Goal: Information Seeking & Learning: Compare options

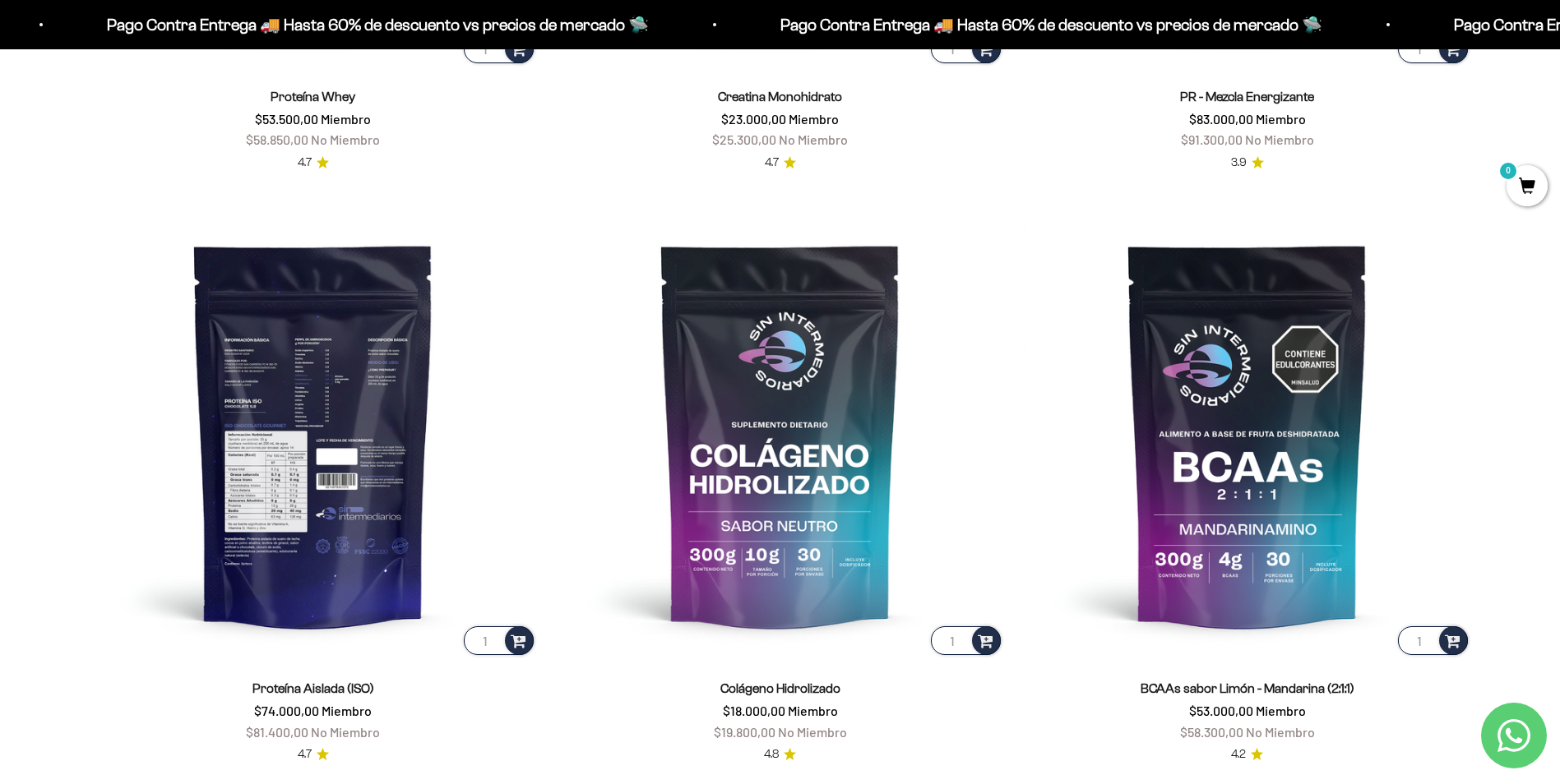
scroll to position [1315, 0]
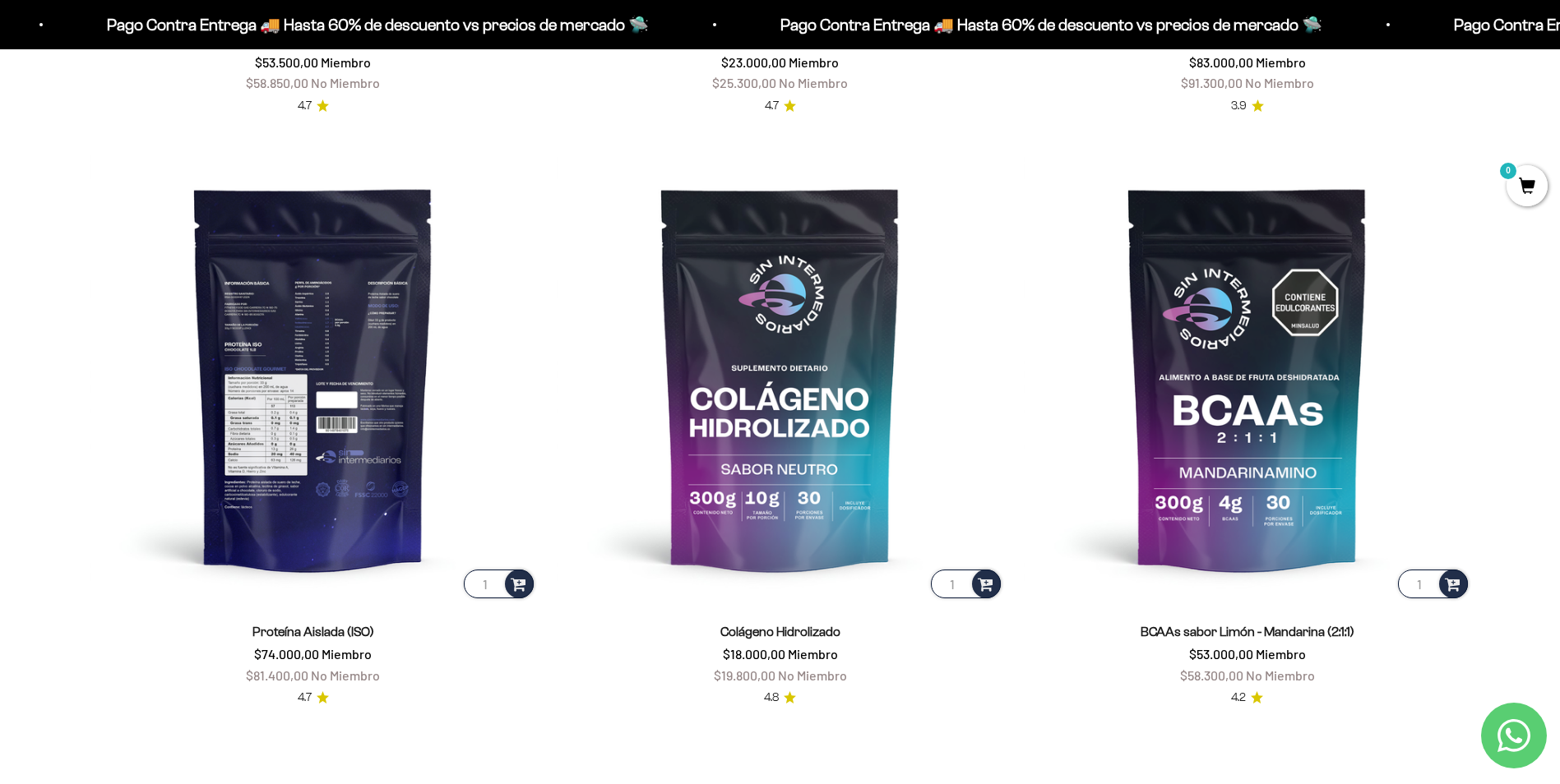
click at [309, 458] on img at bounding box center [313, 378] width 447 height 447
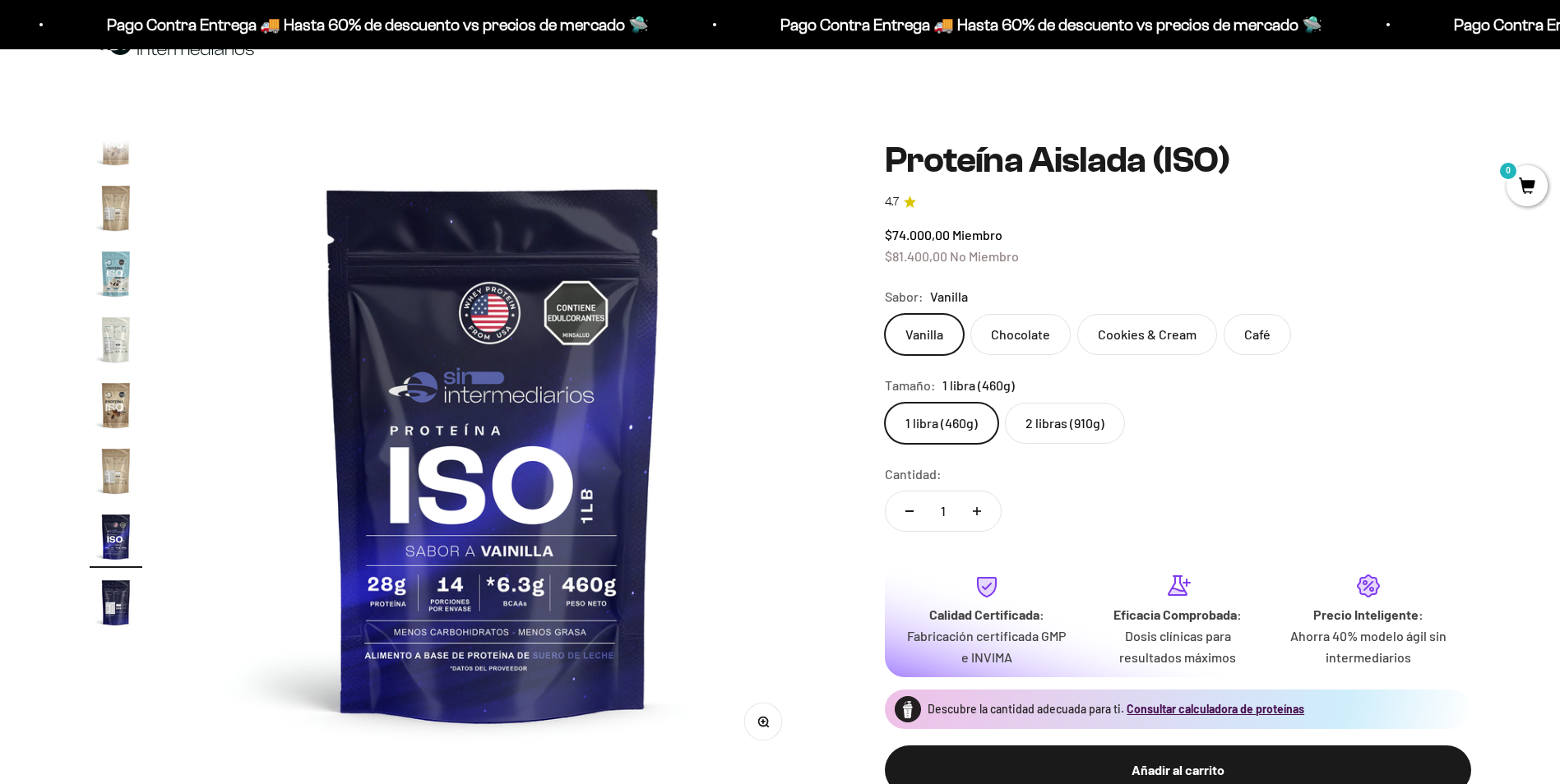
scroll to position [82, 0]
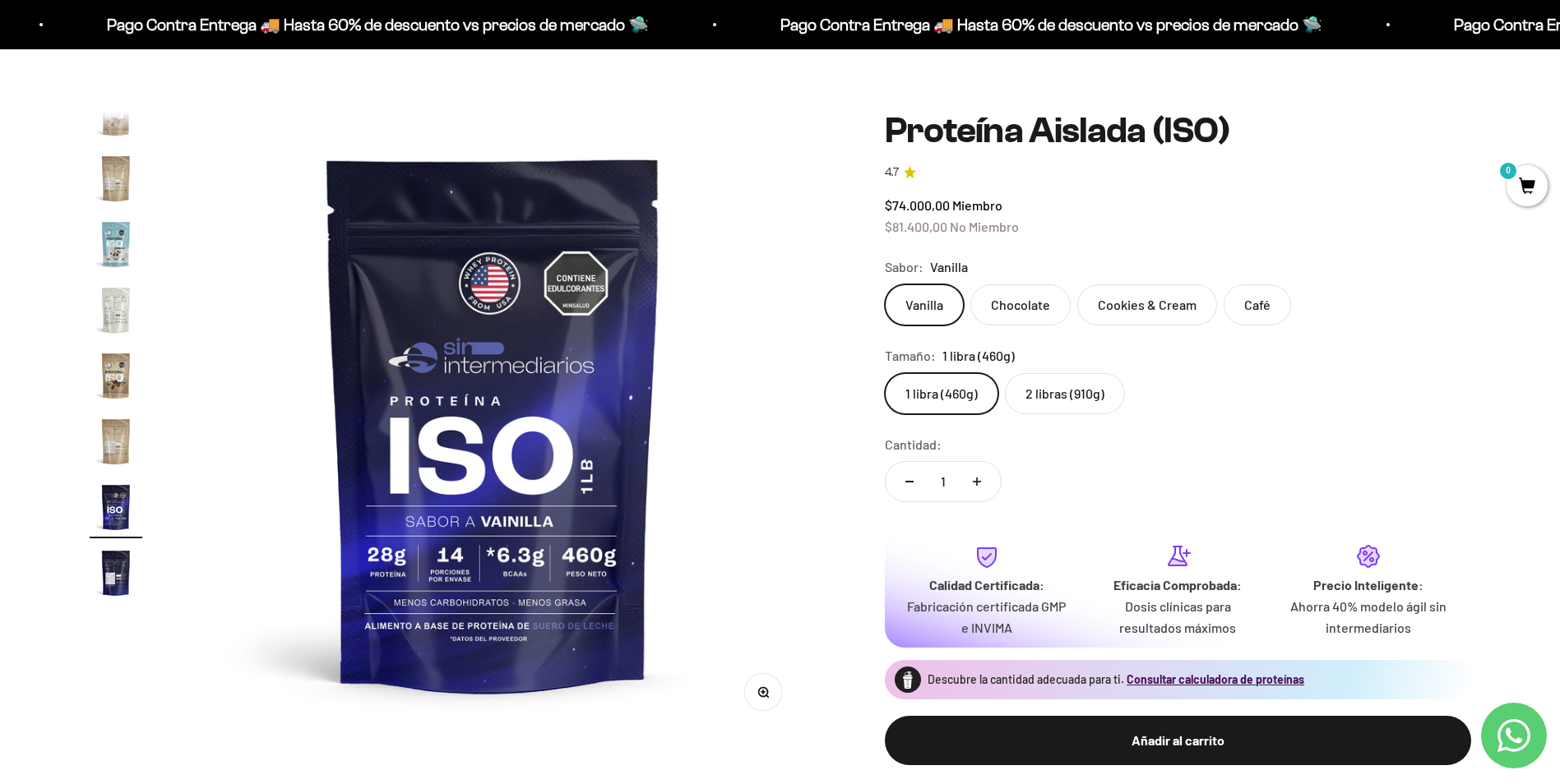
click at [1057, 397] on label "2 libras (910g)" at bounding box center [1065, 394] width 120 height 41
click at [885, 373] on input "2 libras (910g)" at bounding box center [884, 373] width 1 height 1
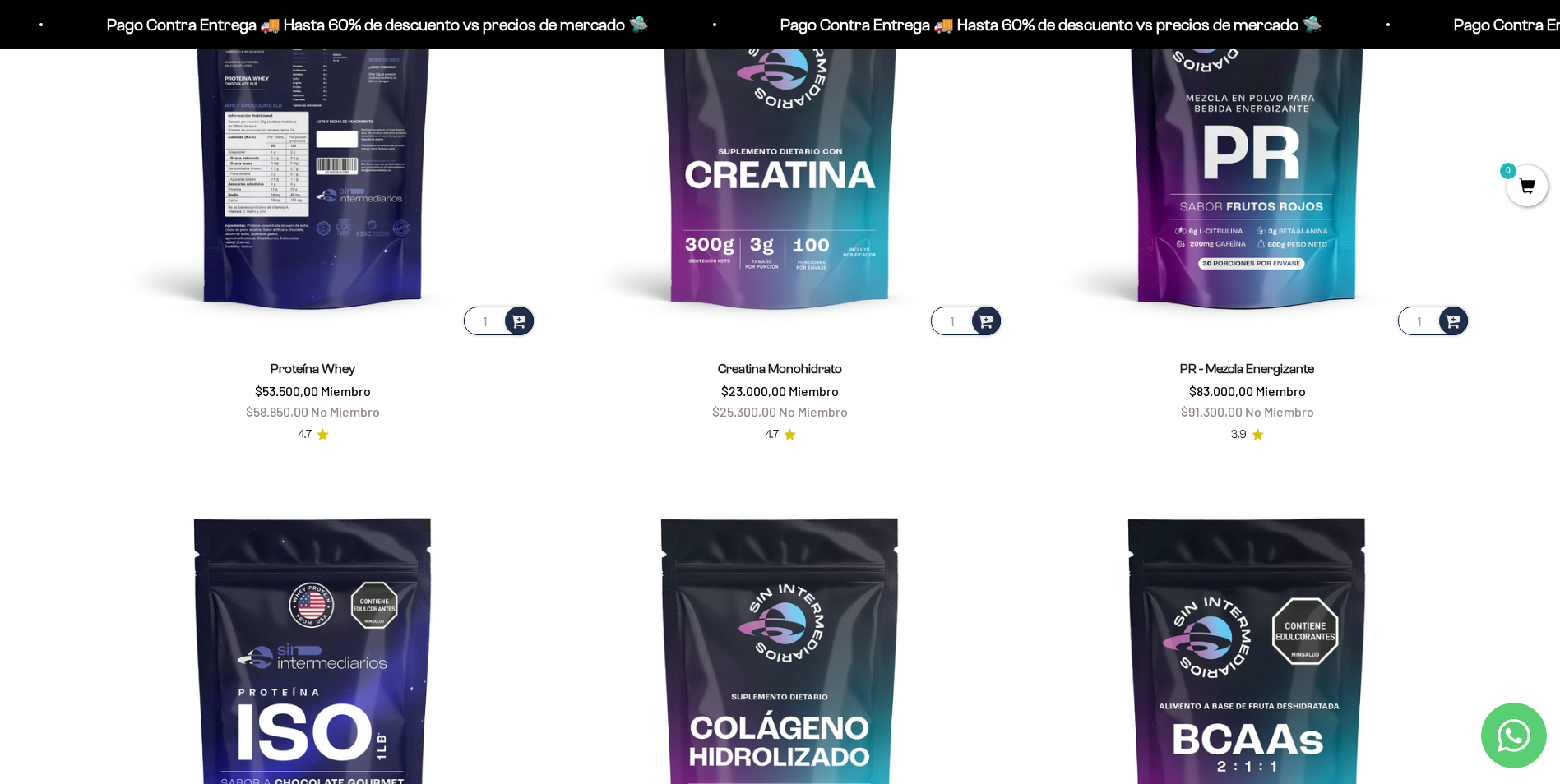
scroll to position [739, 0]
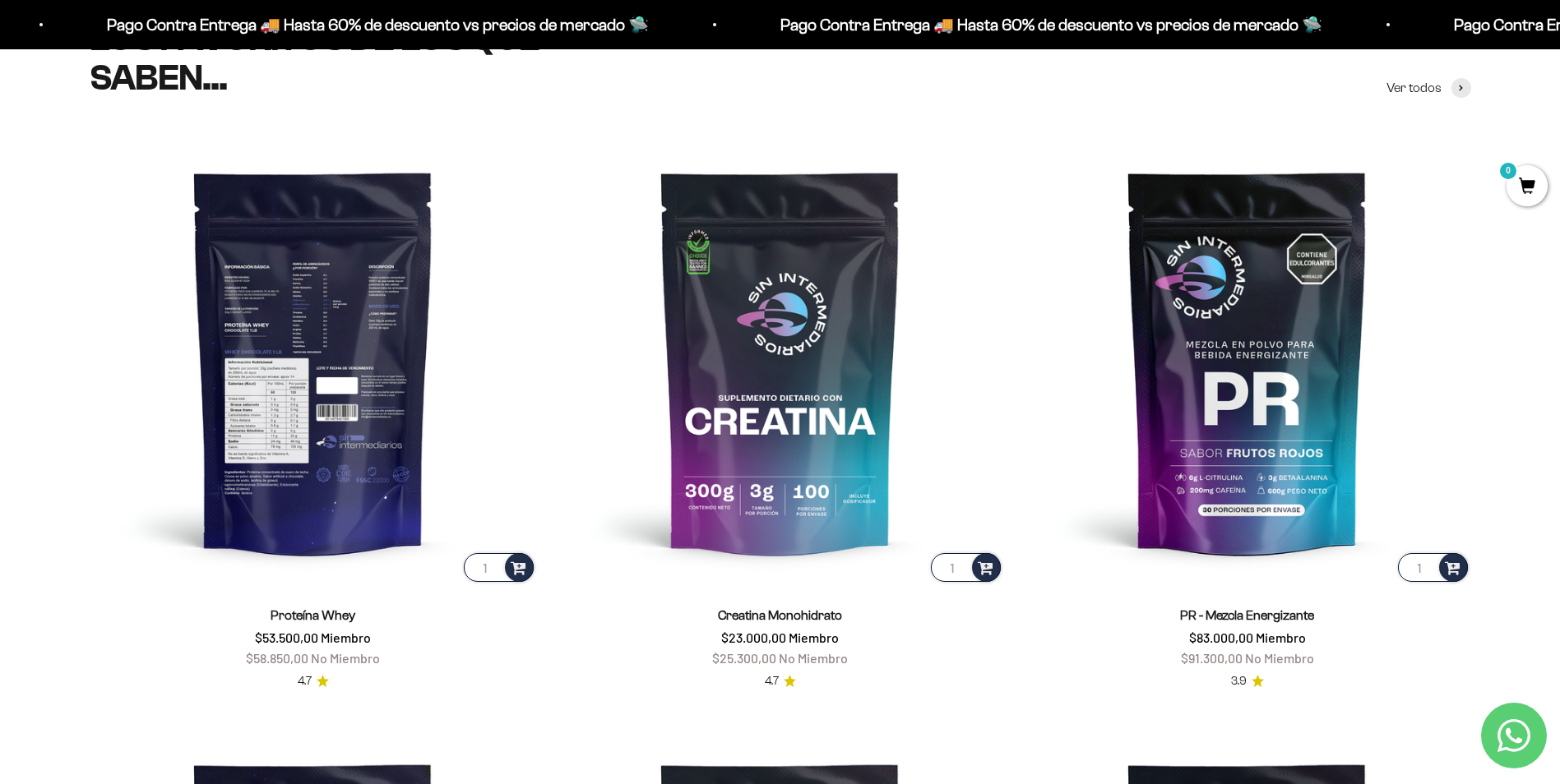
click at [262, 385] on img at bounding box center [313, 362] width 447 height 447
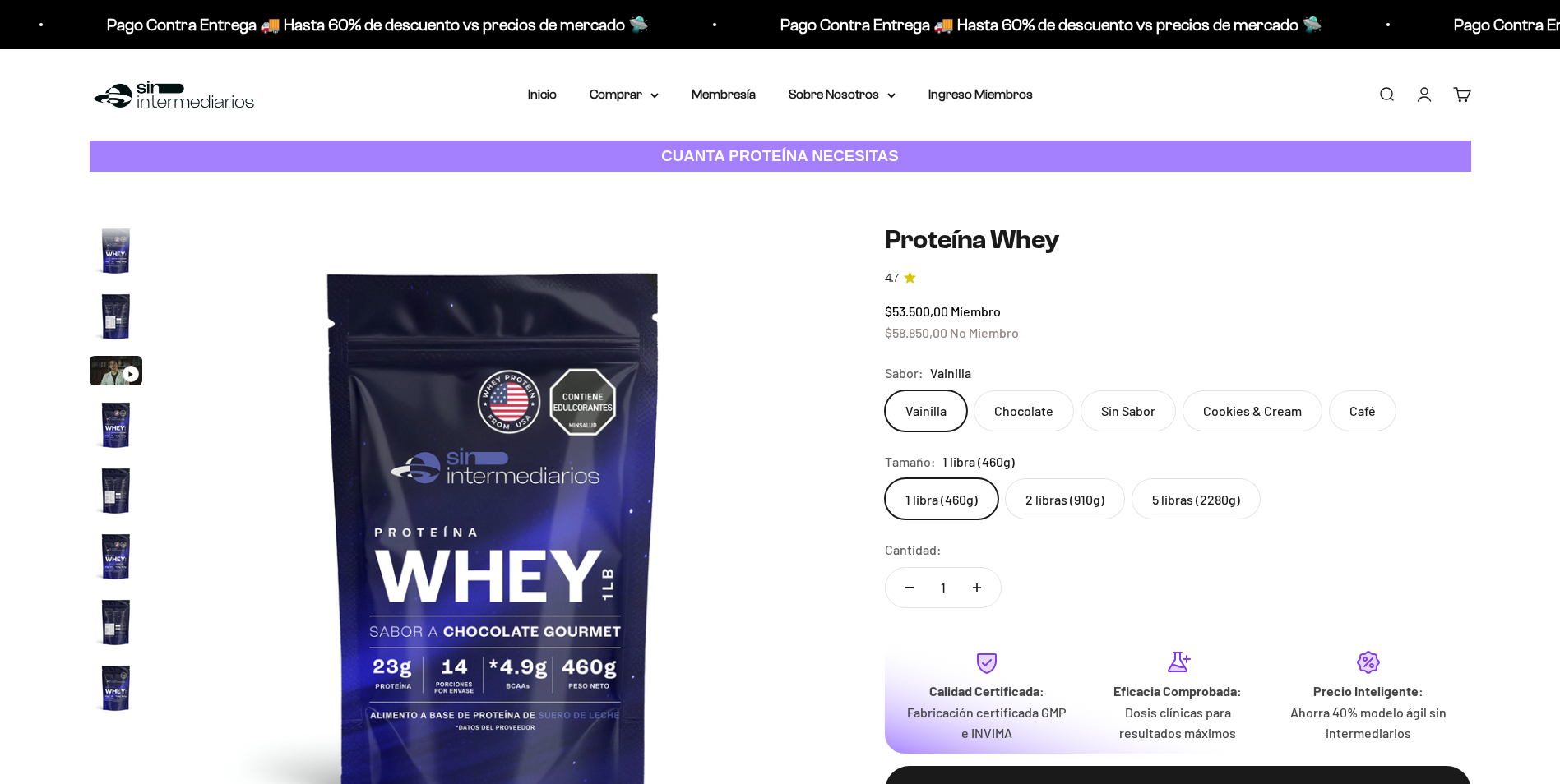
scroll to position [791, 0]
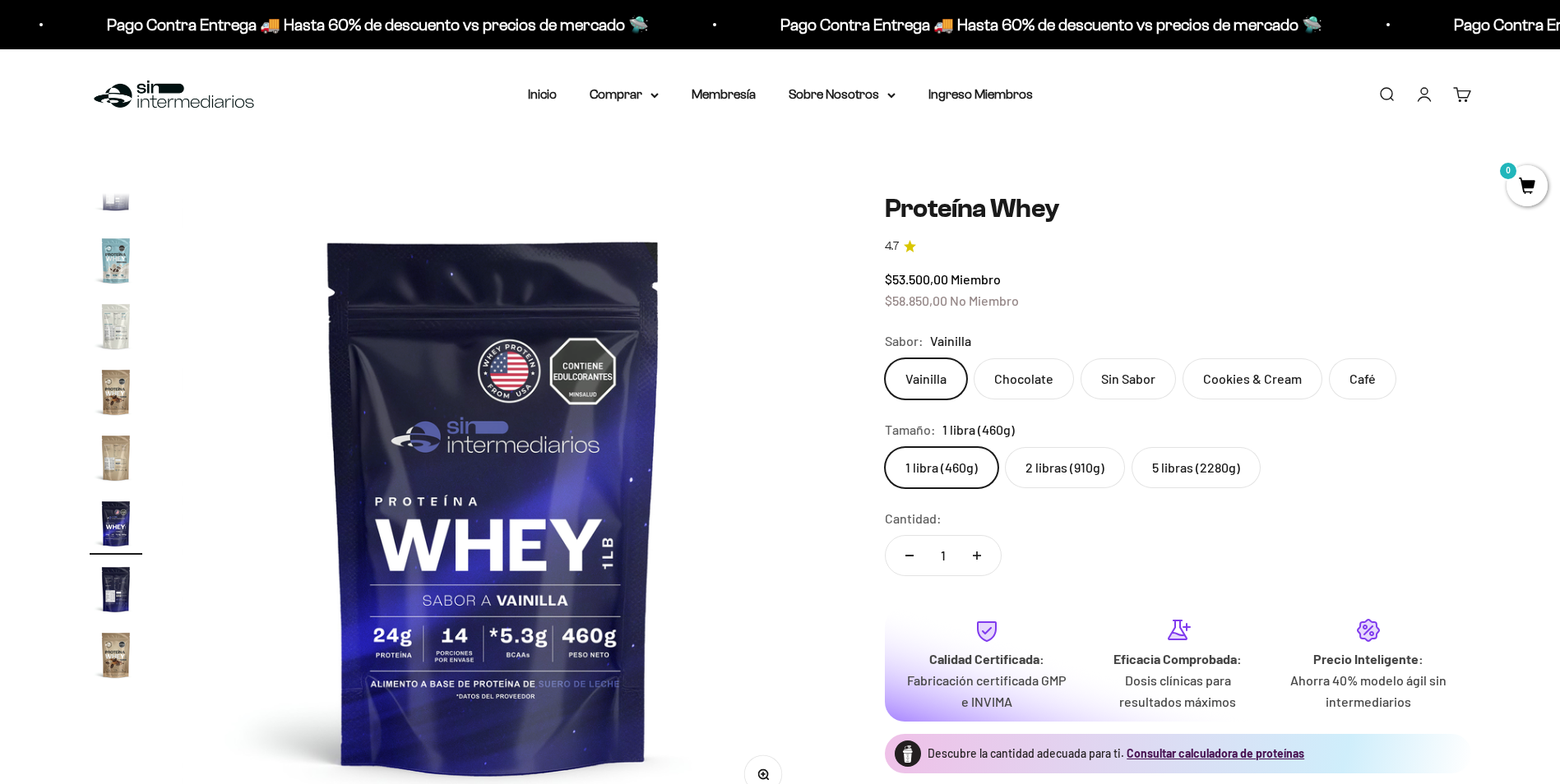
click at [1189, 473] on label "5 libras (2280g)" at bounding box center [1196, 467] width 129 height 41
click at [885, 447] on input "5 libras (2280g)" at bounding box center [884, 446] width 1 height 1
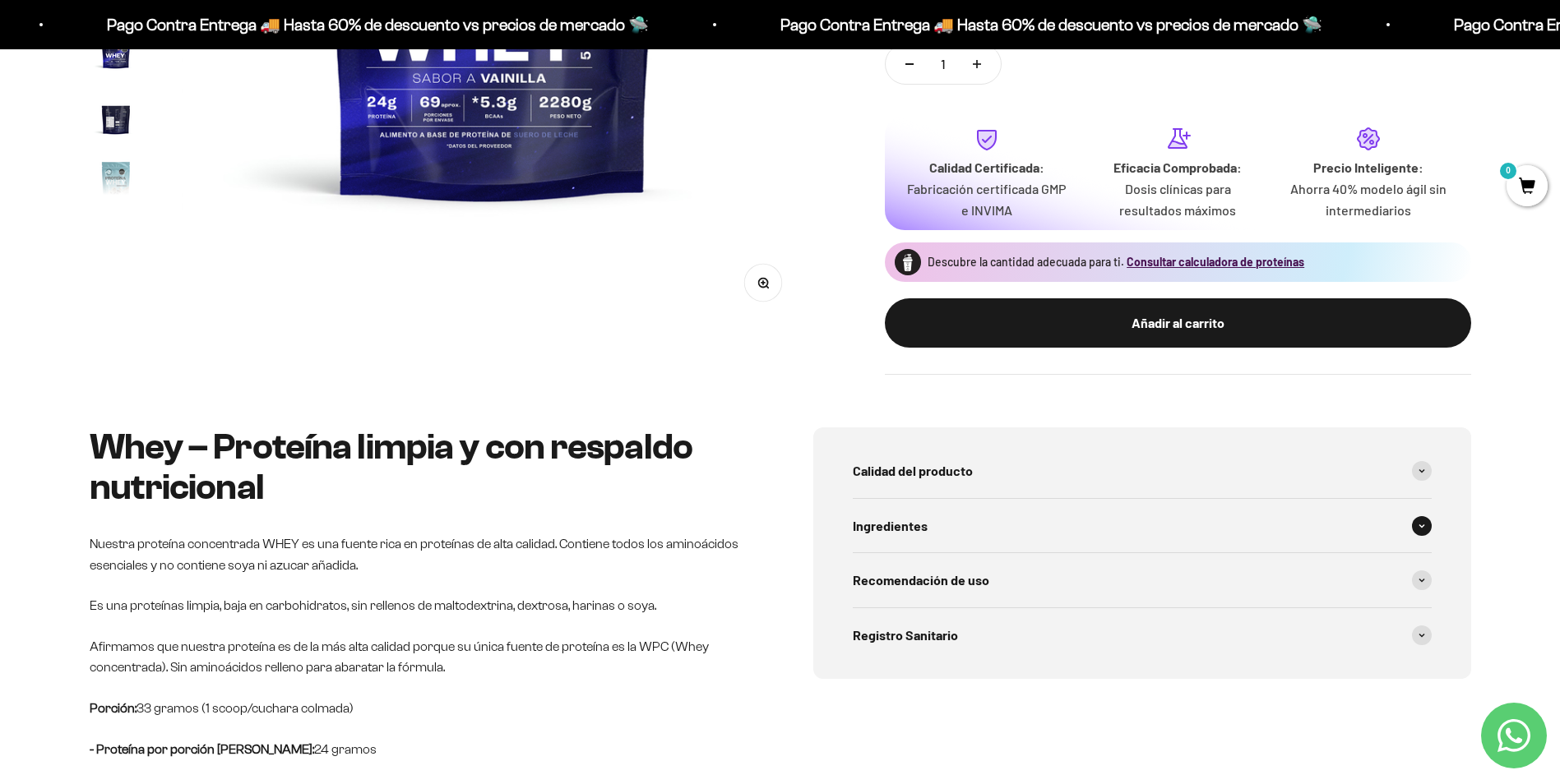
scroll to position [493, 0]
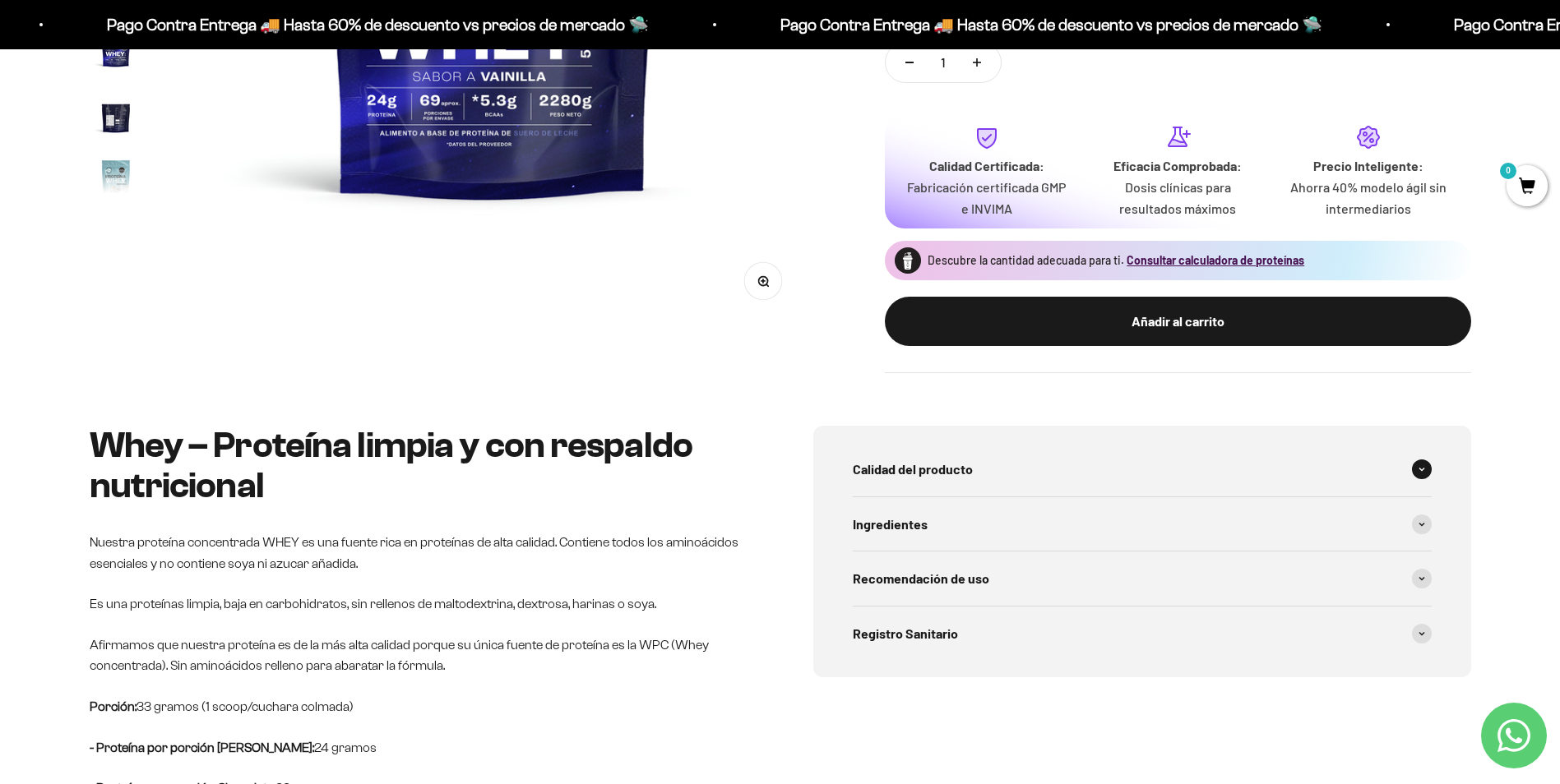
click at [1420, 469] on icon at bounding box center [1421, 468] width 5 height 2
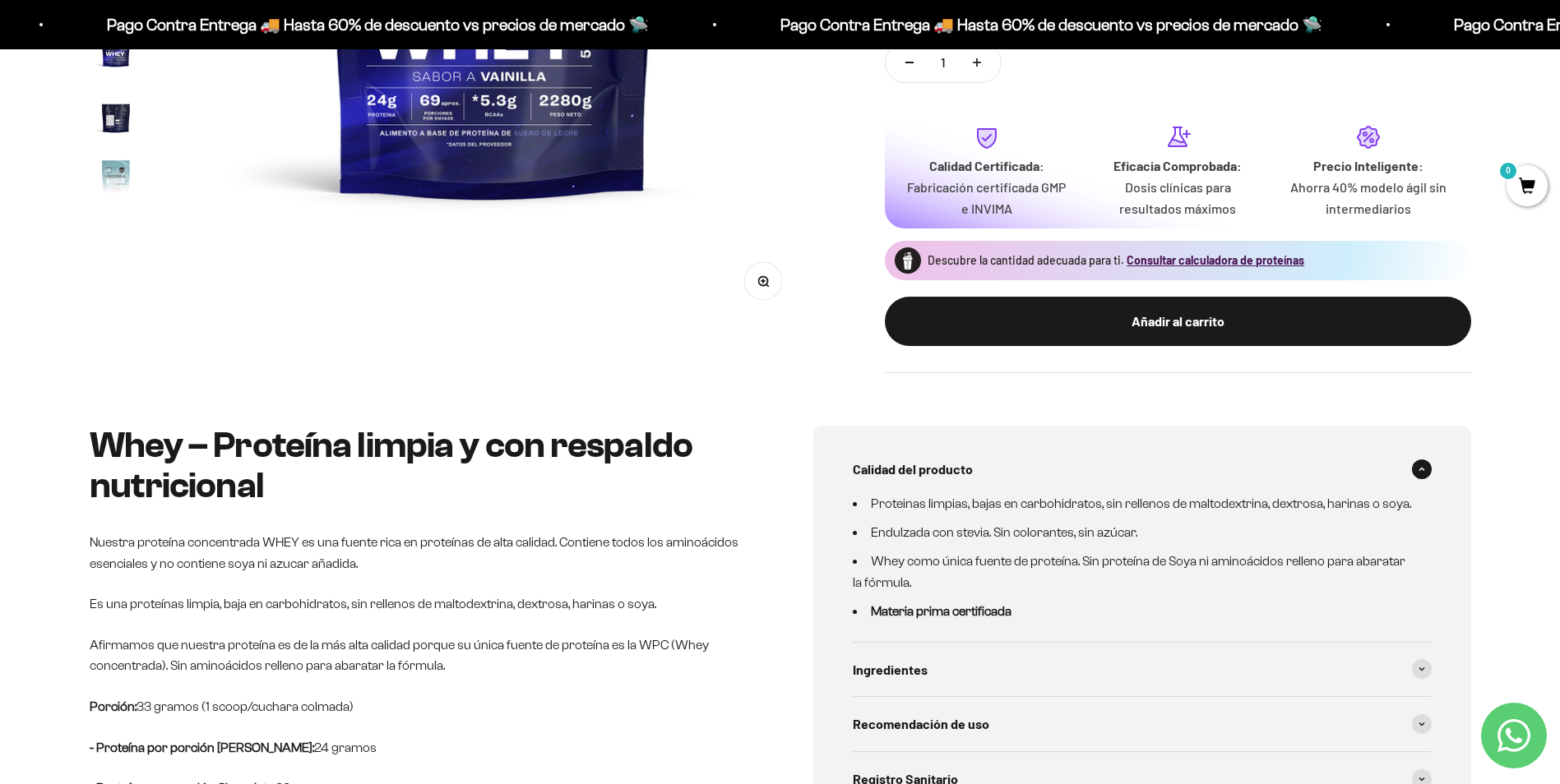
click at [1420, 469] on icon at bounding box center [1421, 468] width 5 height 2
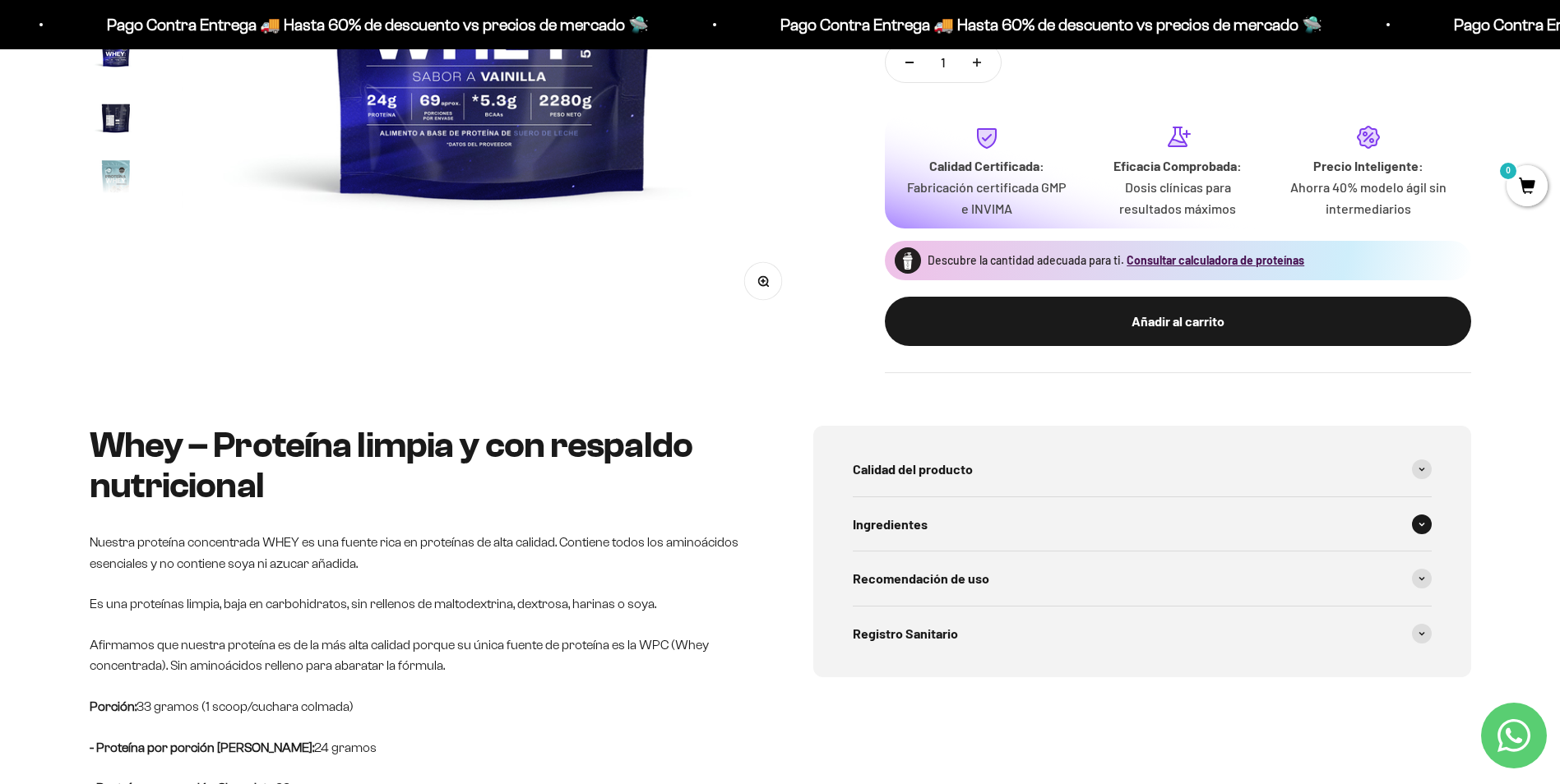
click at [1414, 526] on span at bounding box center [1421, 524] width 20 height 20
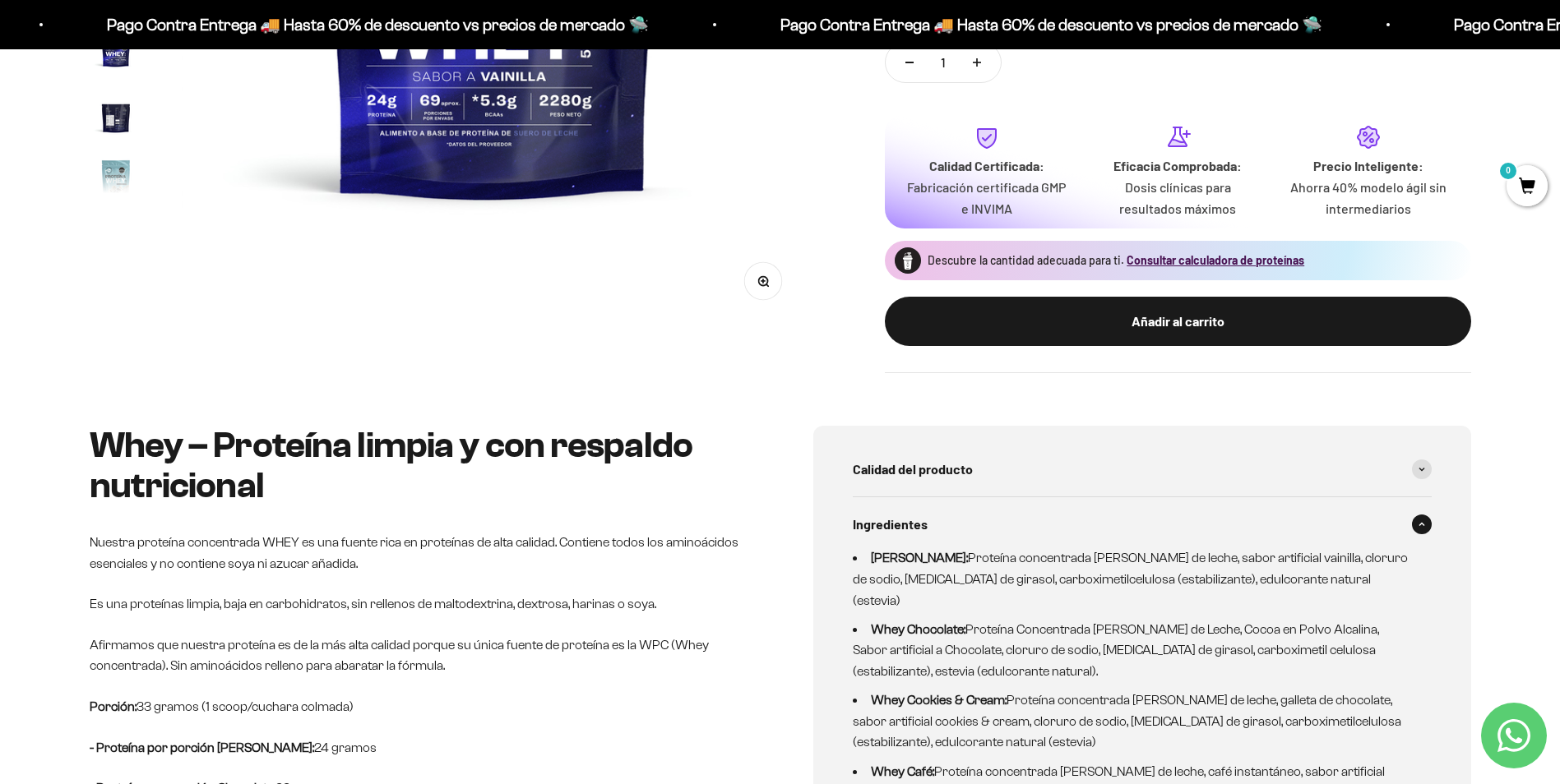
click at [1414, 526] on span at bounding box center [1421, 524] width 20 height 20
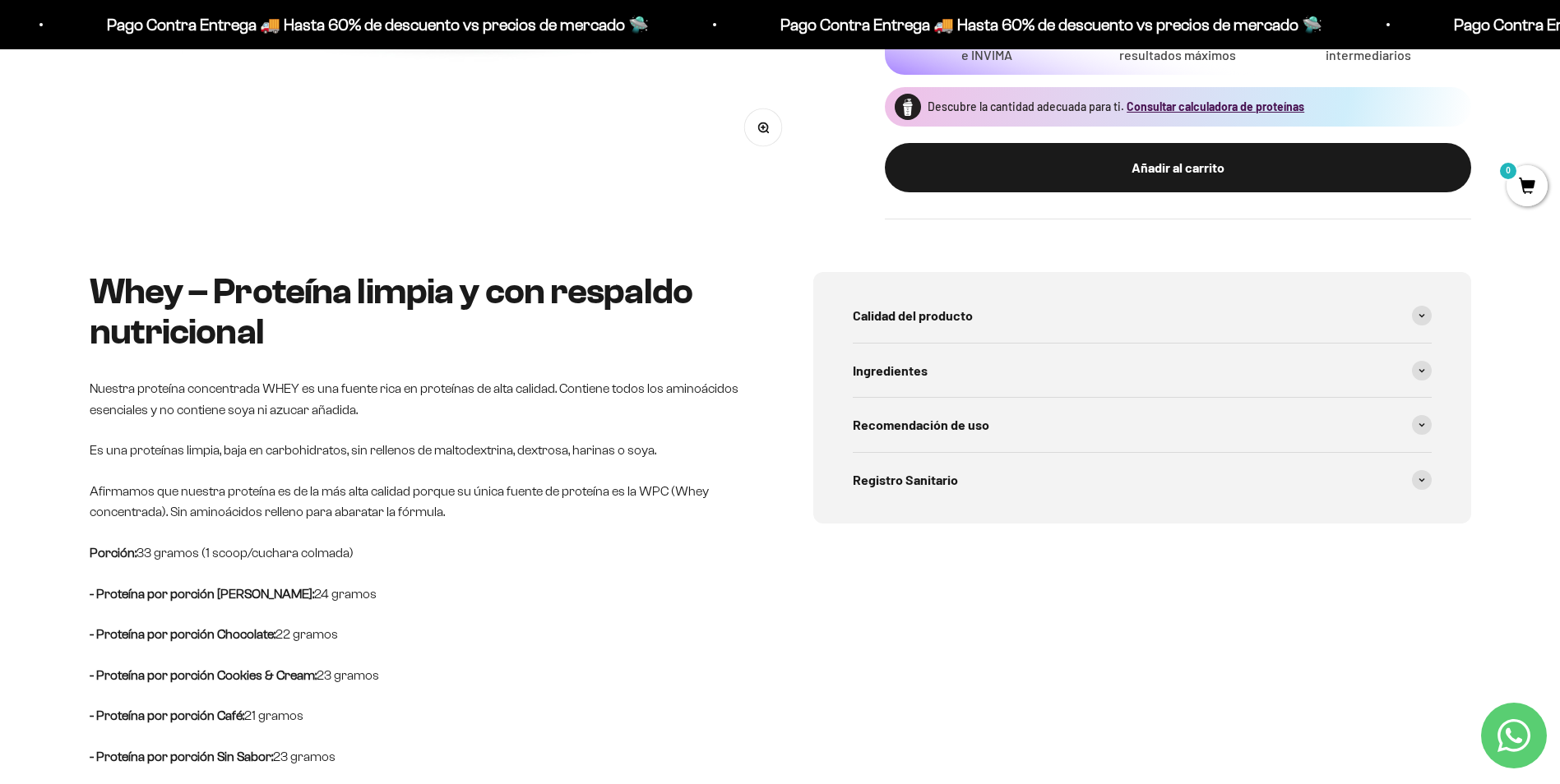
scroll to position [658, 0]
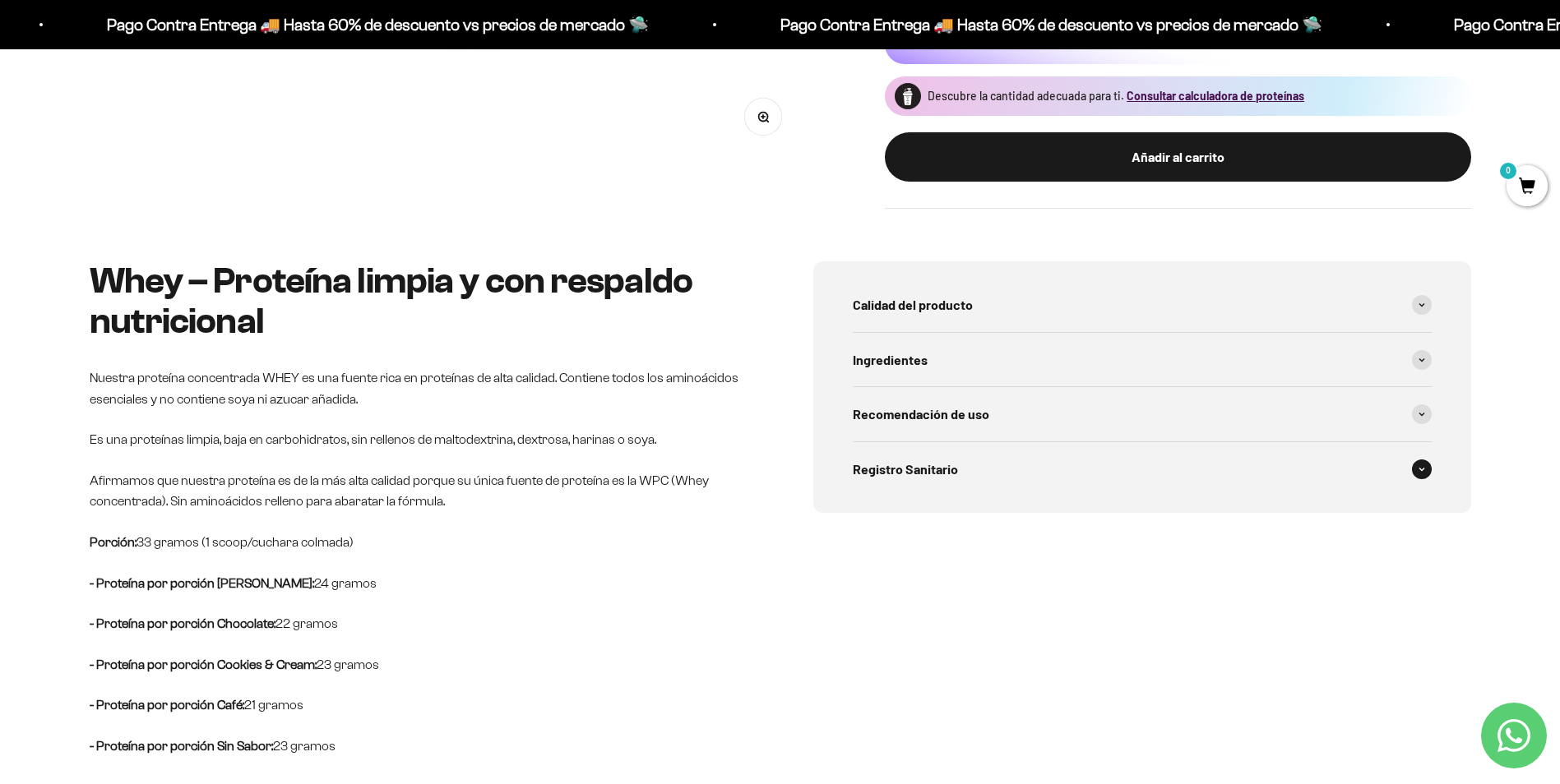
click at [1424, 477] on span at bounding box center [1421, 469] width 20 height 20
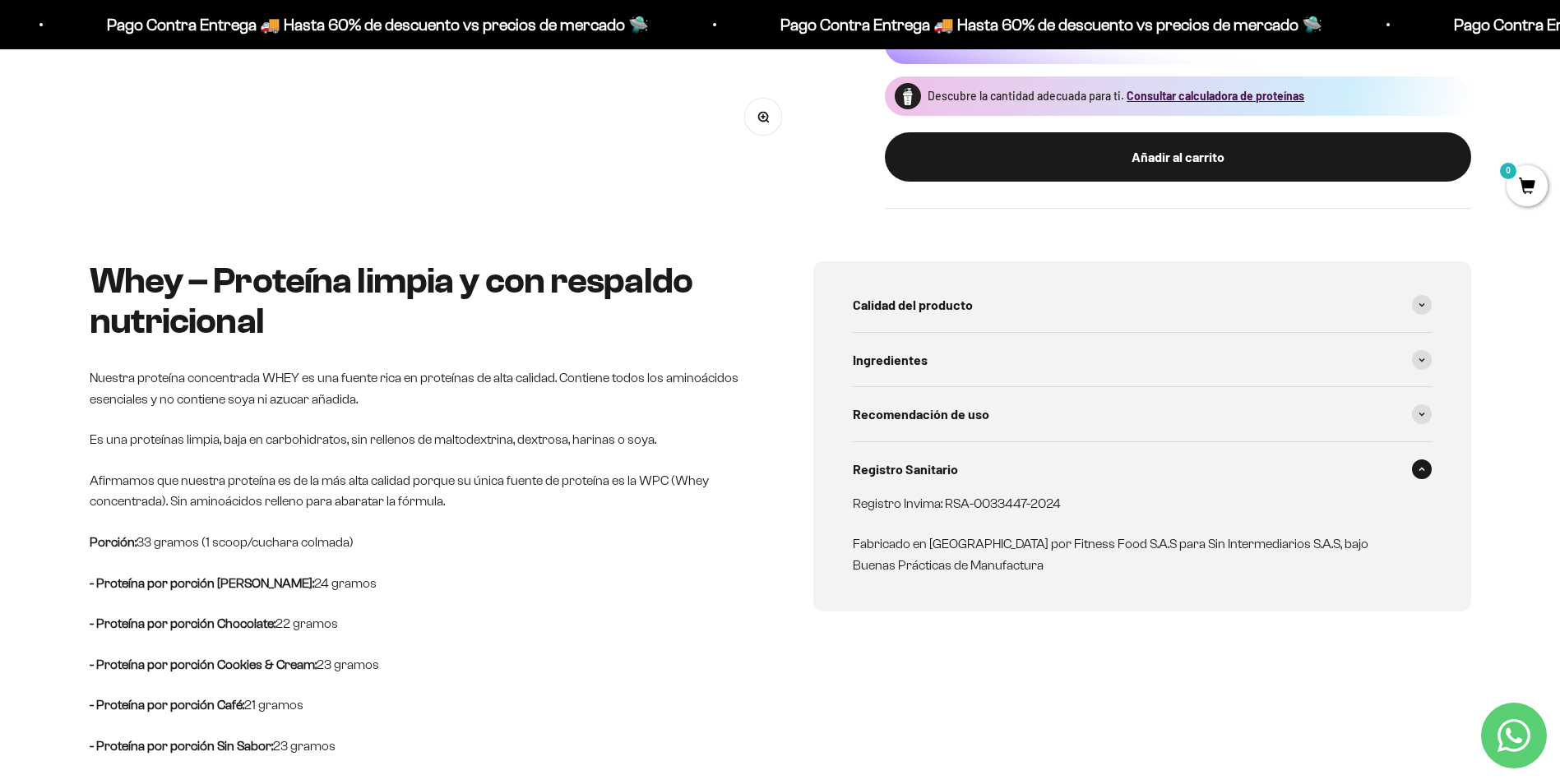
click at [1424, 477] on span at bounding box center [1421, 469] width 20 height 20
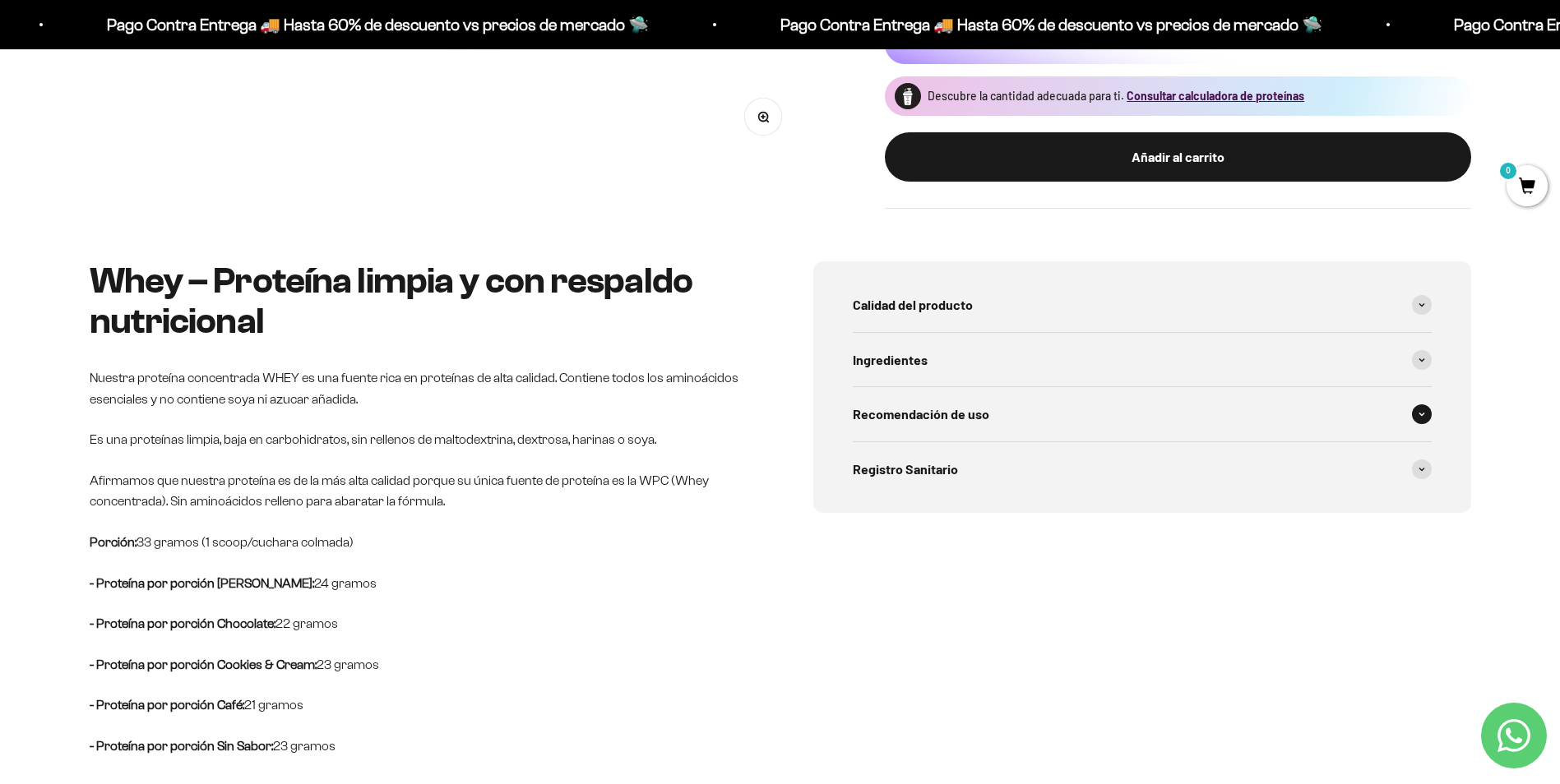
click at [1417, 418] on span at bounding box center [1421, 415] width 20 height 20
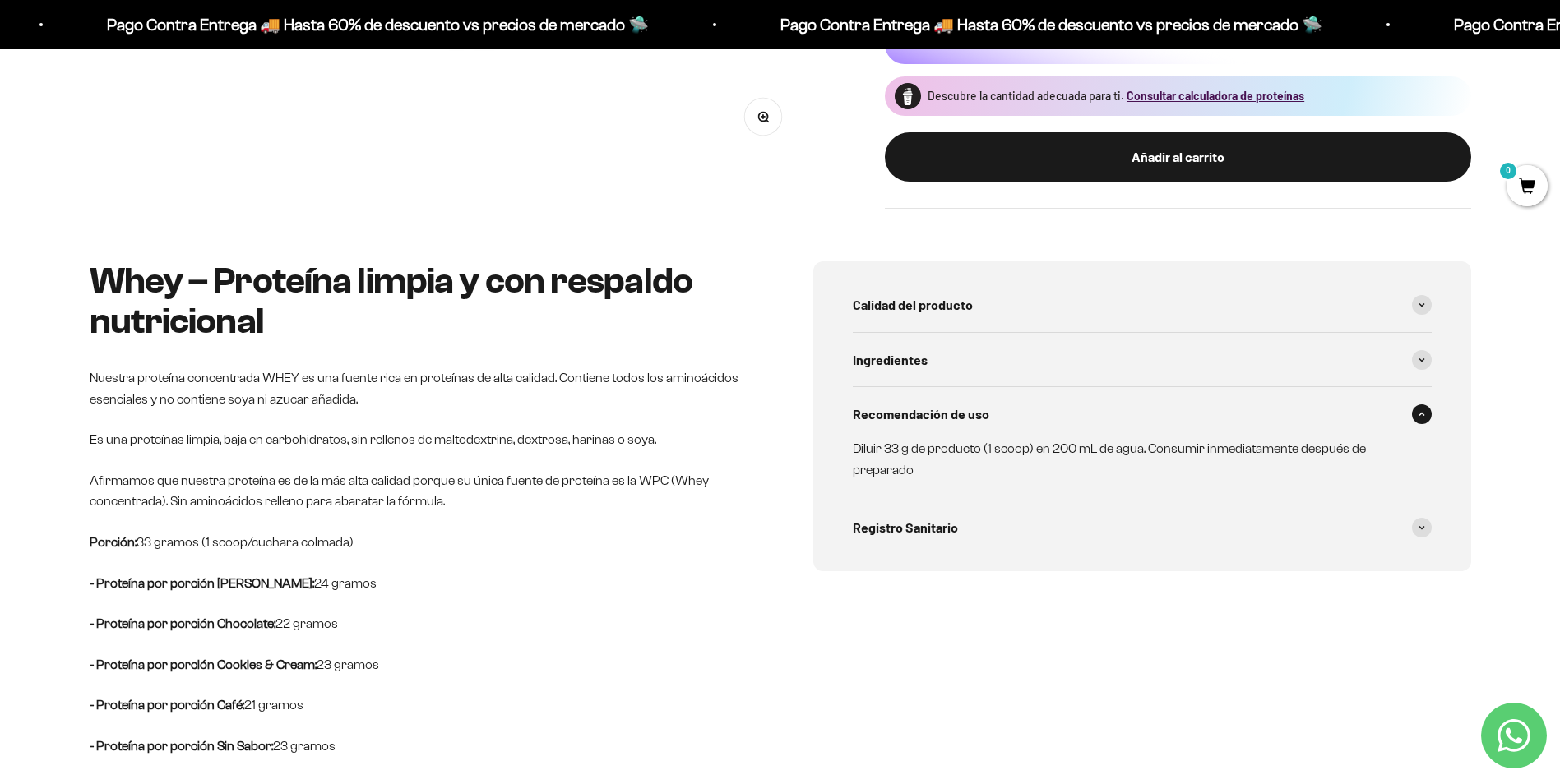
click at [1417, 418] on span at bounding box center [1421, 415] width 20 height 20
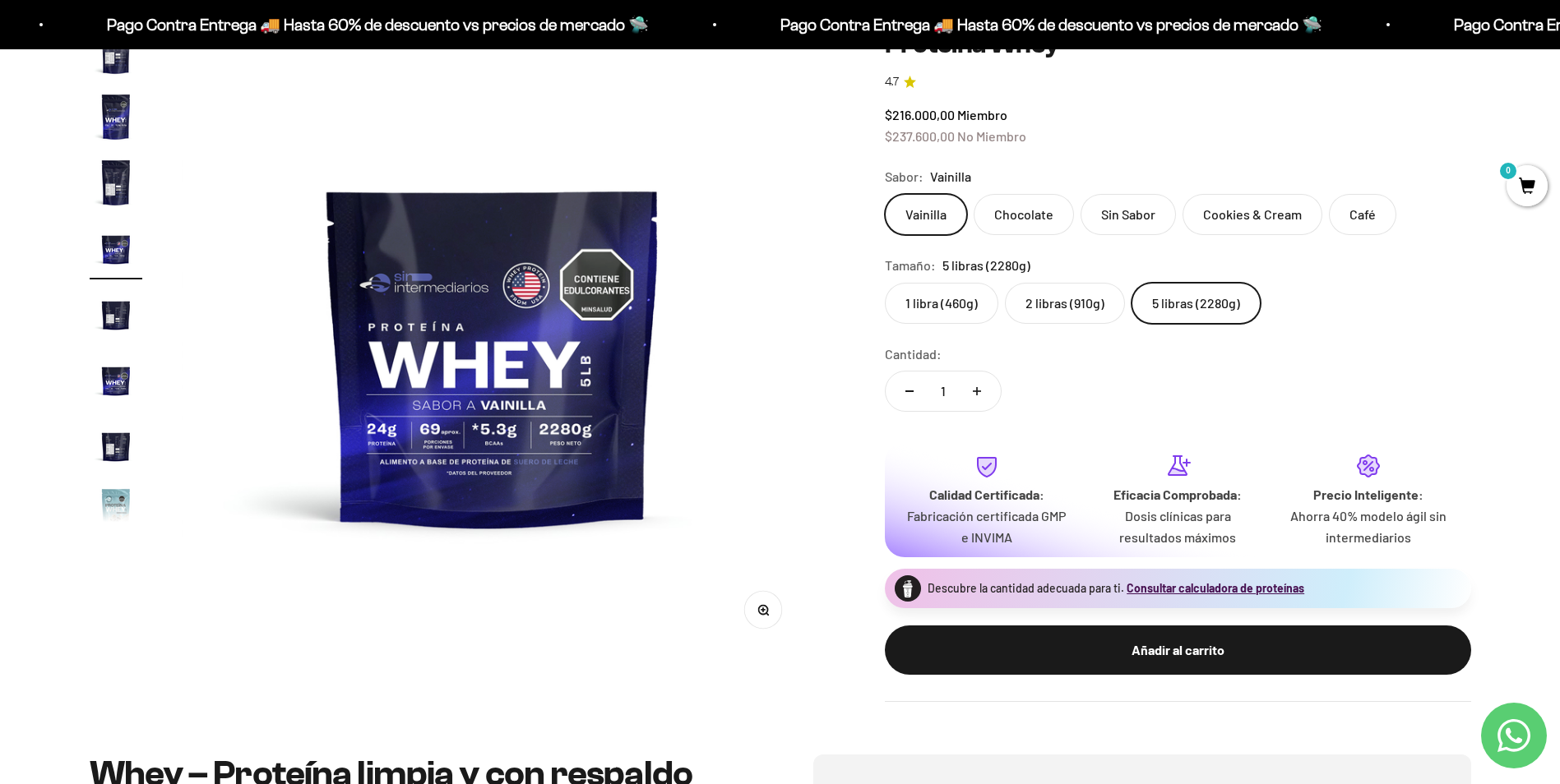
scroll to position [0, 0]
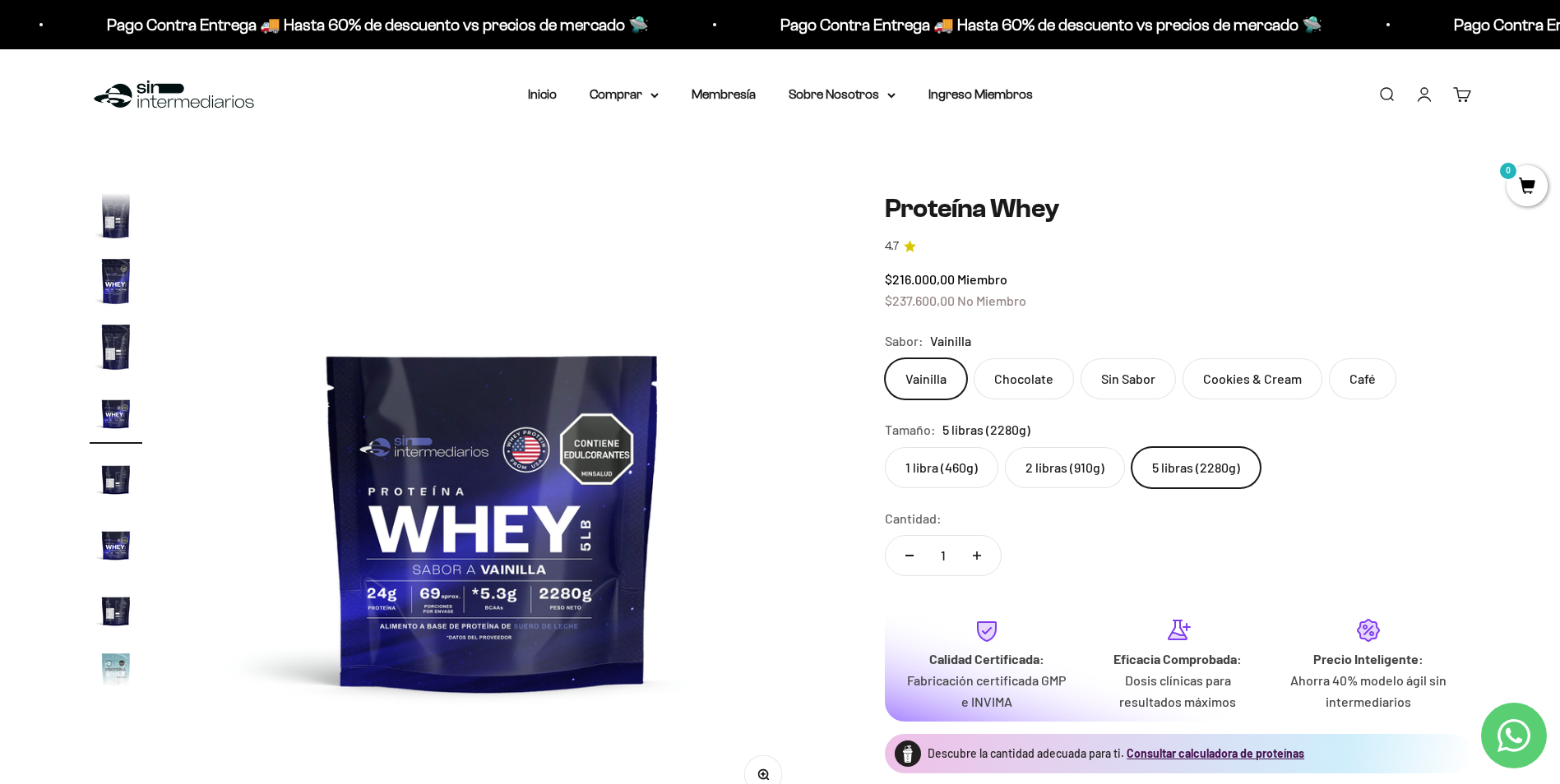
click at [104, 472] on img "Ir al artículo 11" at bounding box center [116, 478] width 53 height 53
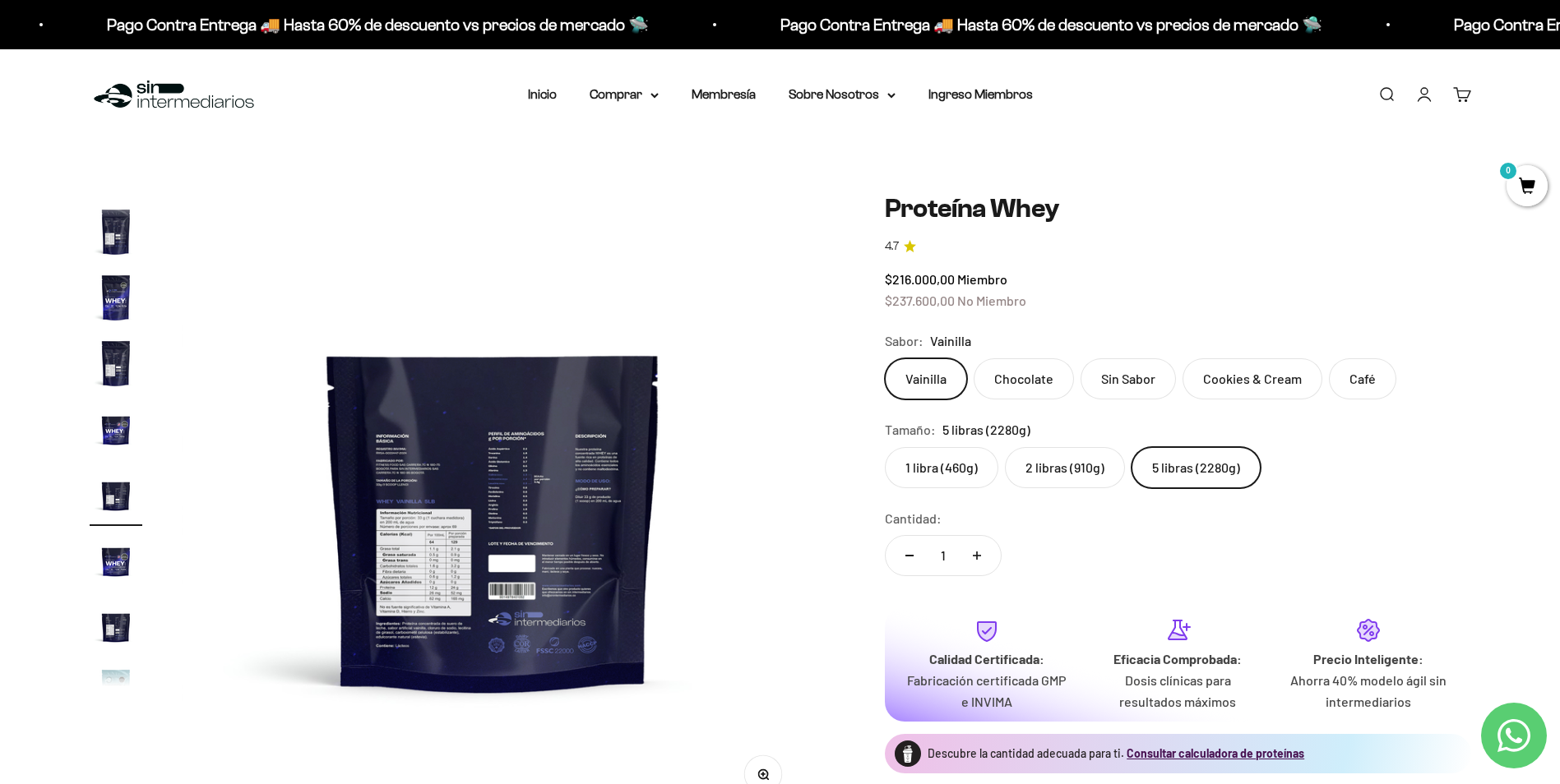
click at [406, 483] on img at bounding box center [492, 505] width 624 height 624
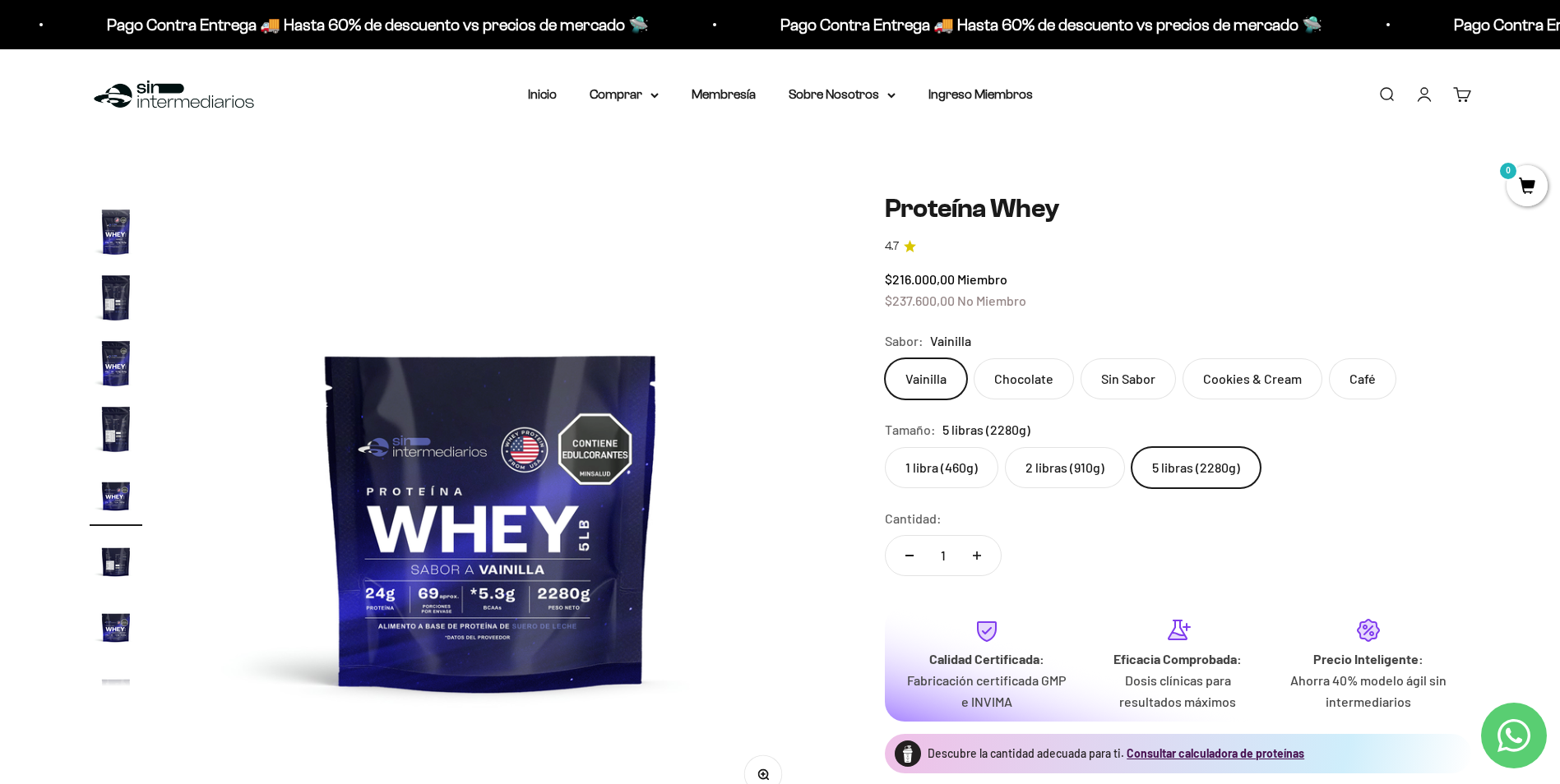
scroll to position [0, 5796]
click at [123, 436] on img "Ir al artículo 9" at bounding box center [116, 430] width 53 height 53
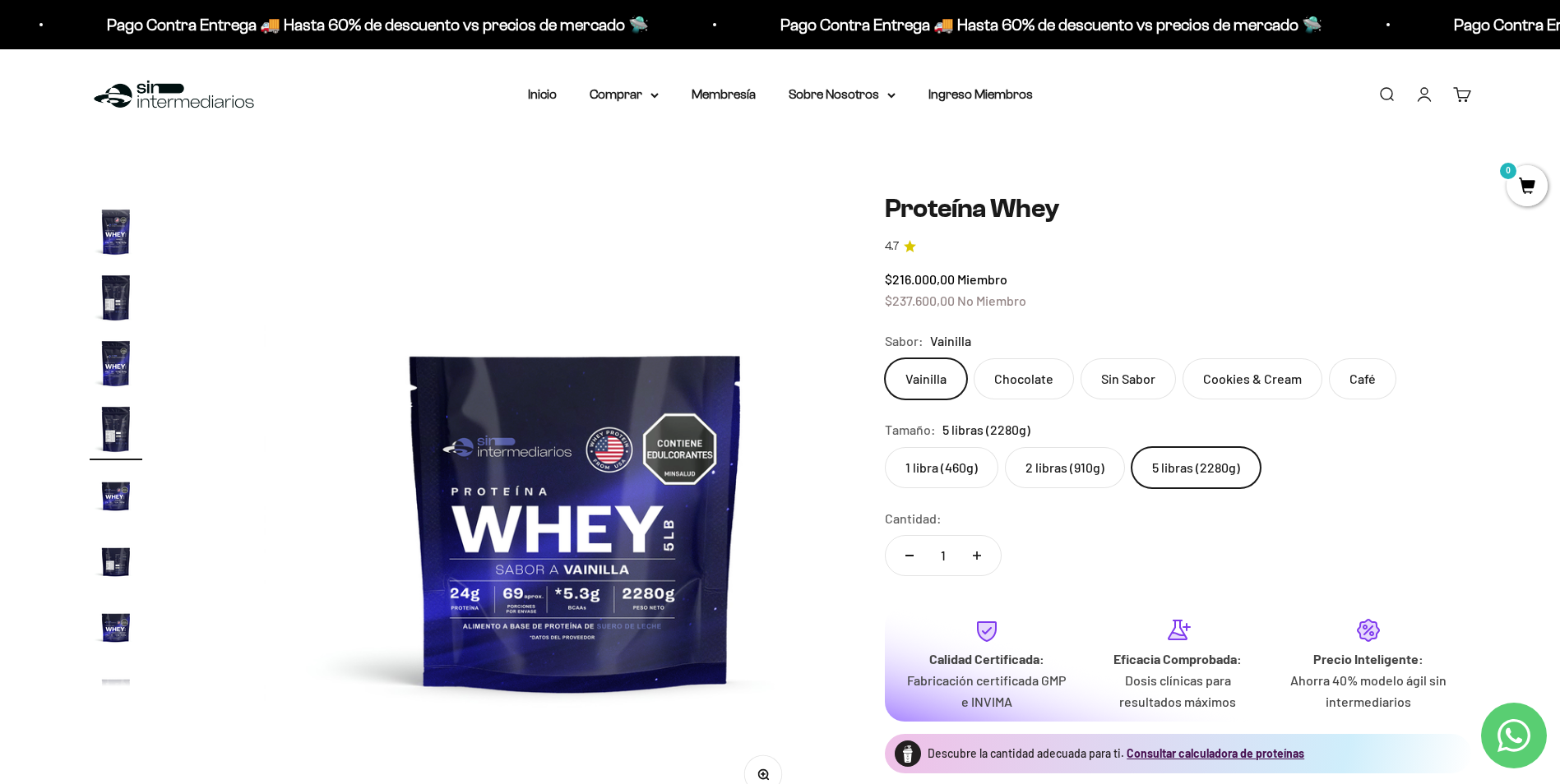
scroll to position [228, 0]
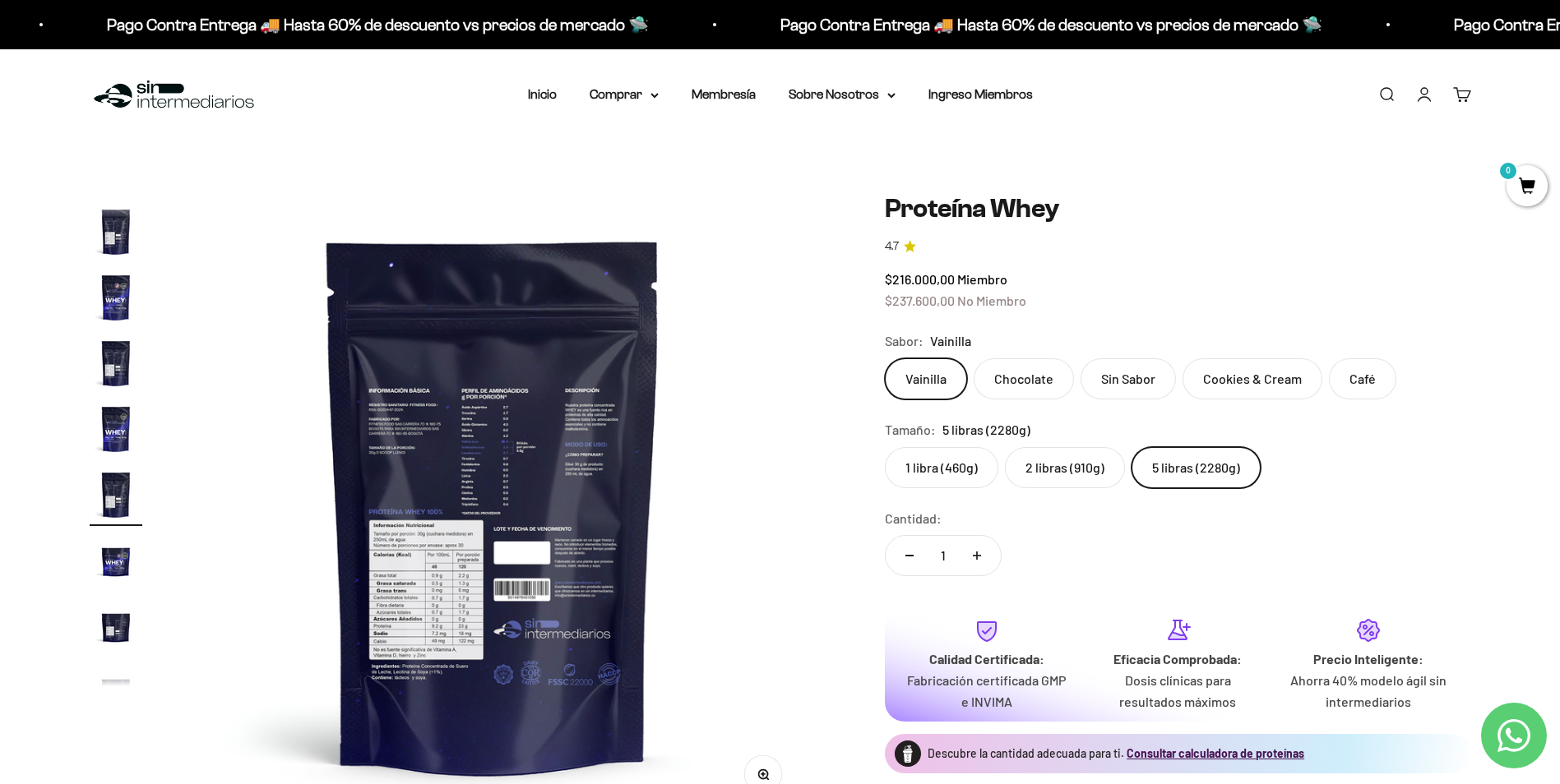
click at [437, 578] on img at bounding box center [492, 505] width 624 height 624
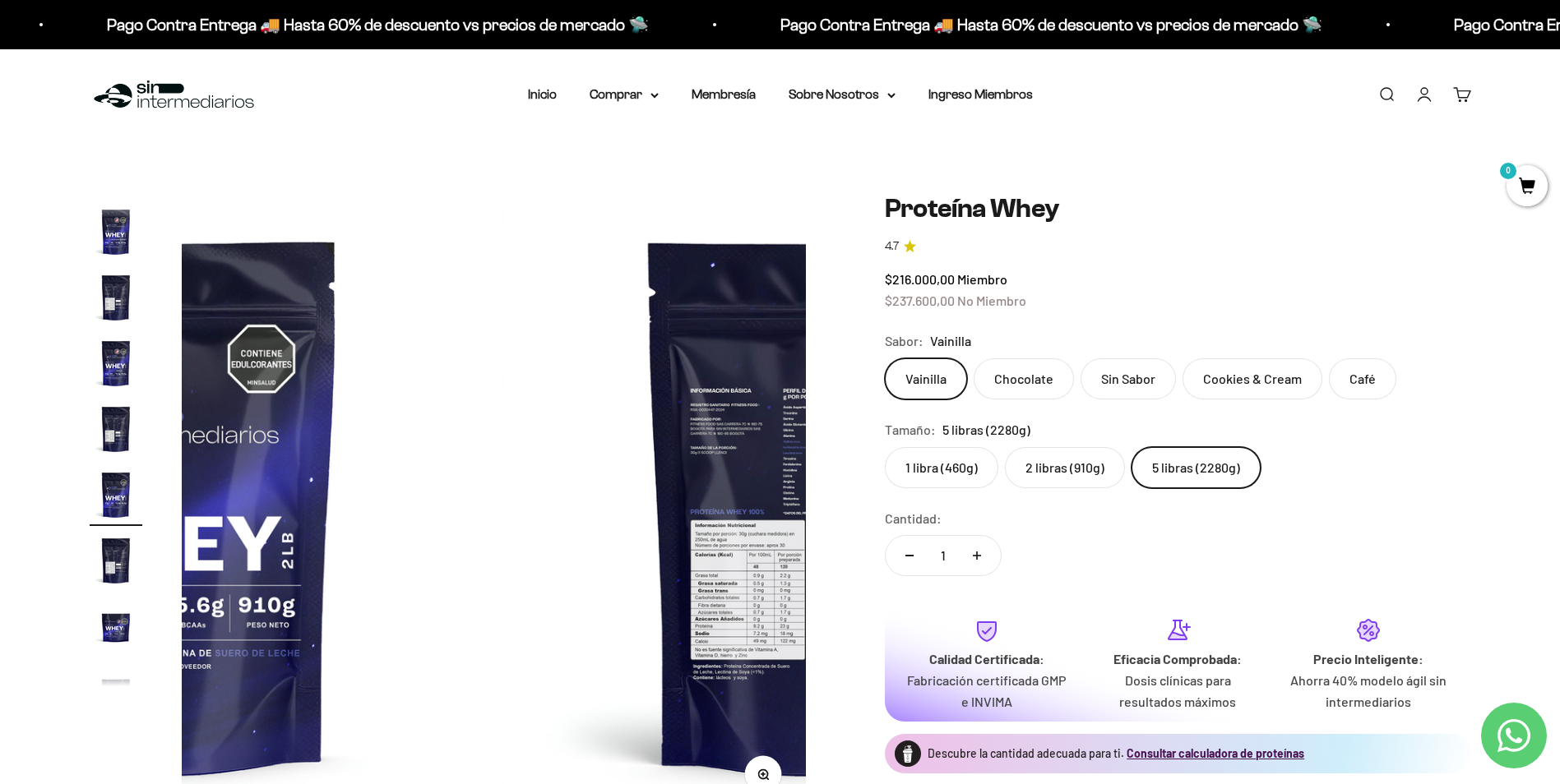
scroll to position [0, 4507]
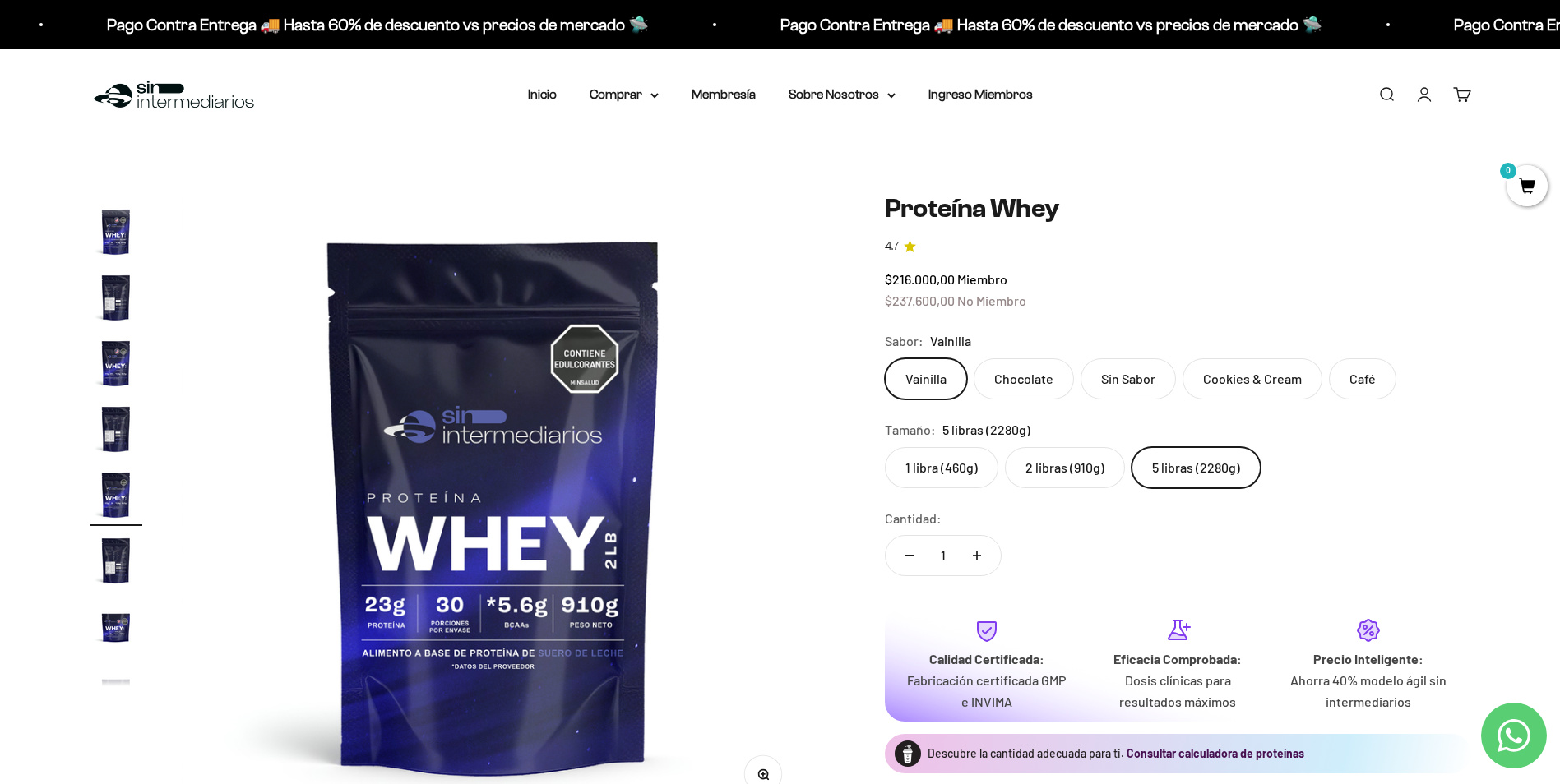
click at [121, 561] on img "Ir al artículo 9" at bounding box center [116, 561] width 53 height 53
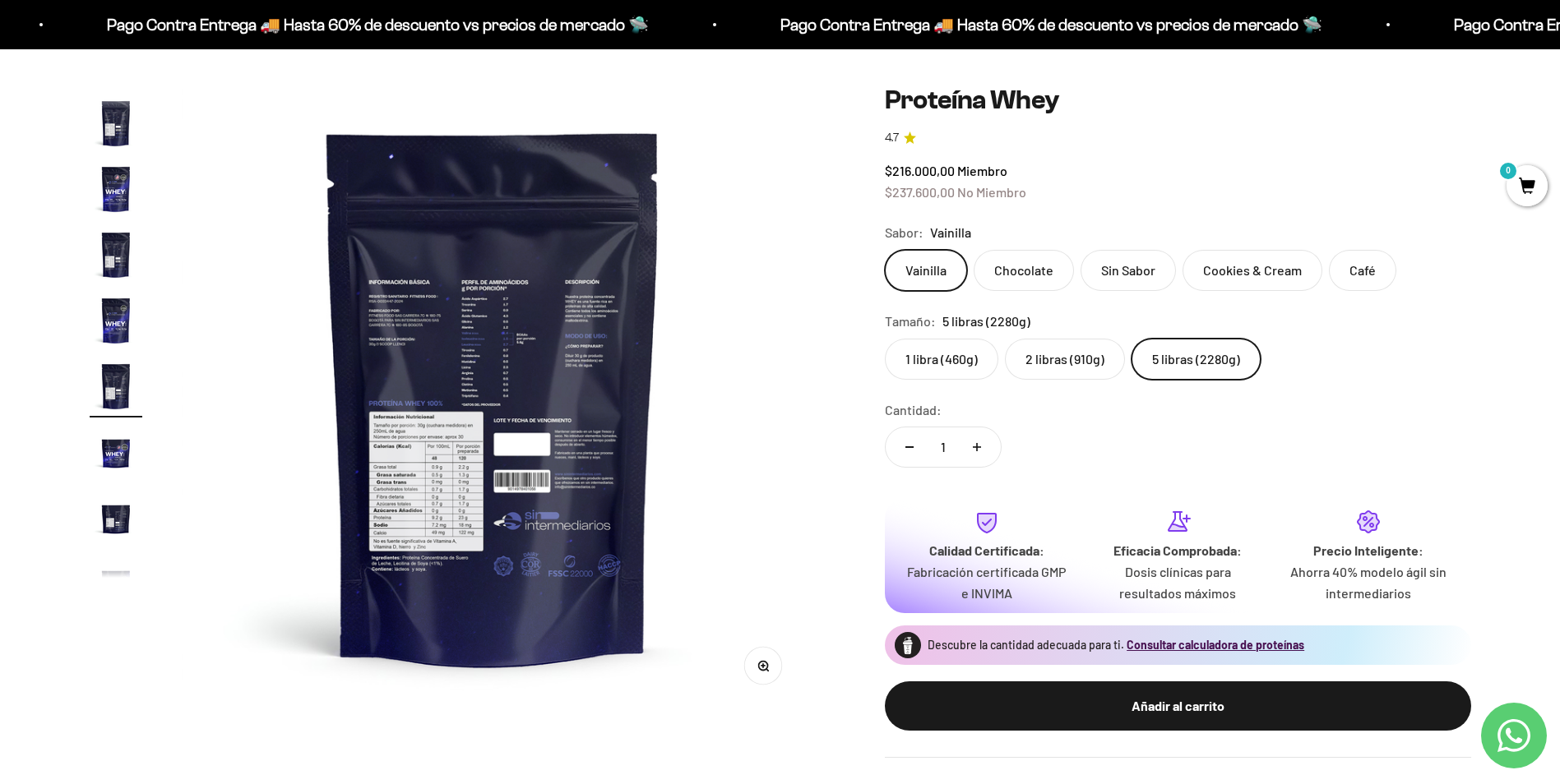
scroll to position [130, 0]
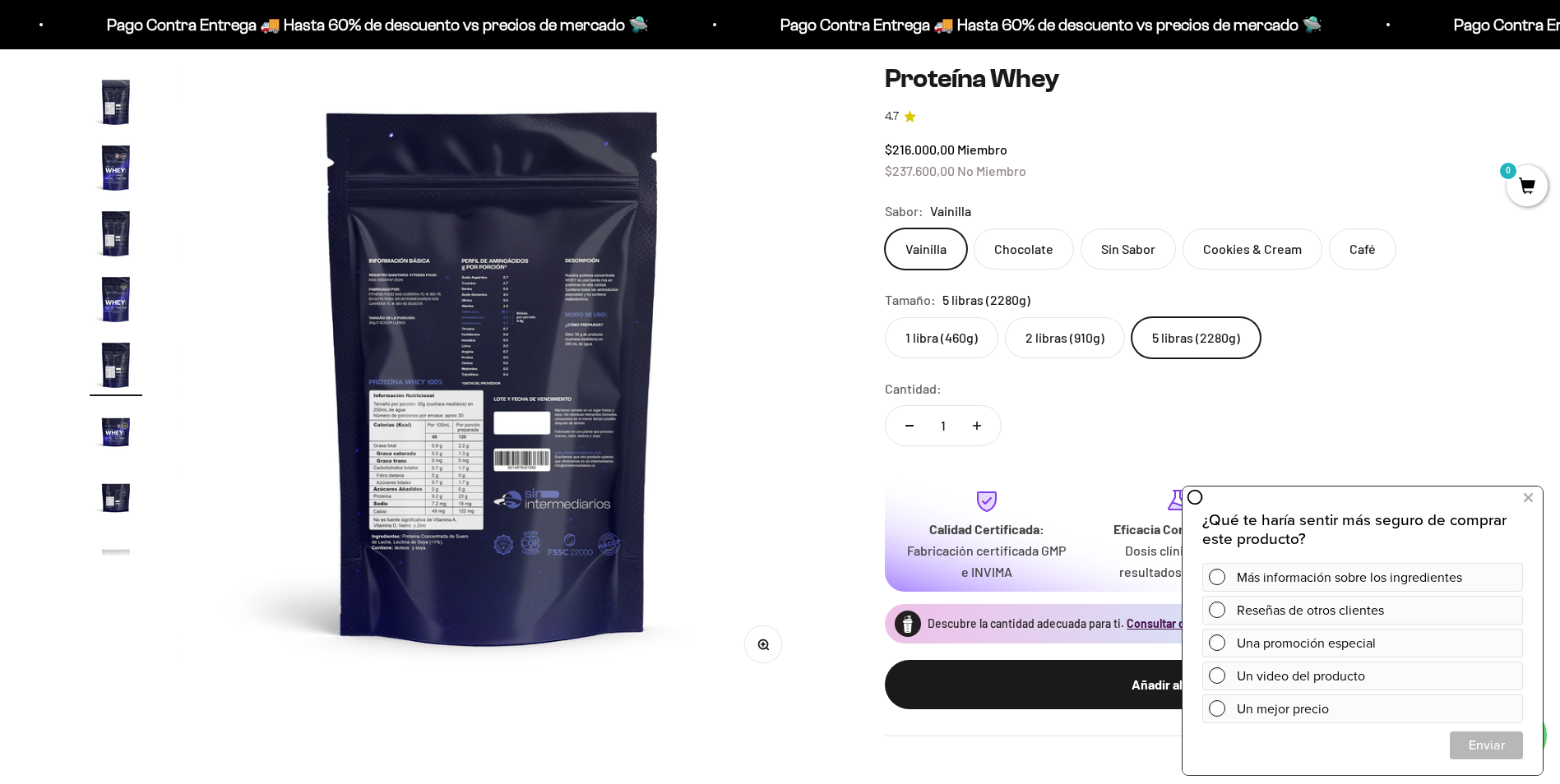
click at [770, 660] on button "Zoom" at bounding box center [762, 644] width 37 height 37
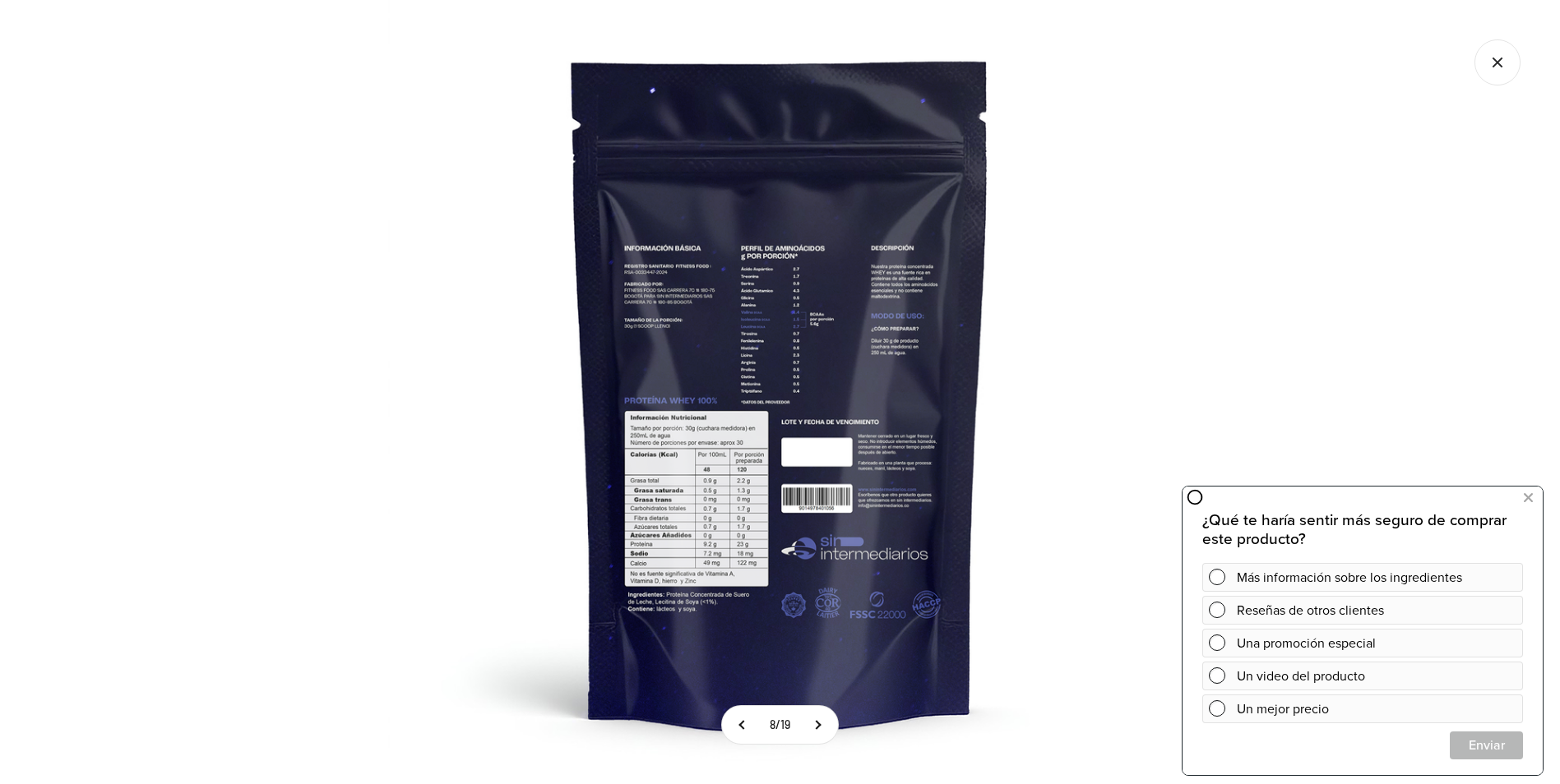
click at [728, 510] on img at bounding box center [780, 392] width 784 height 784
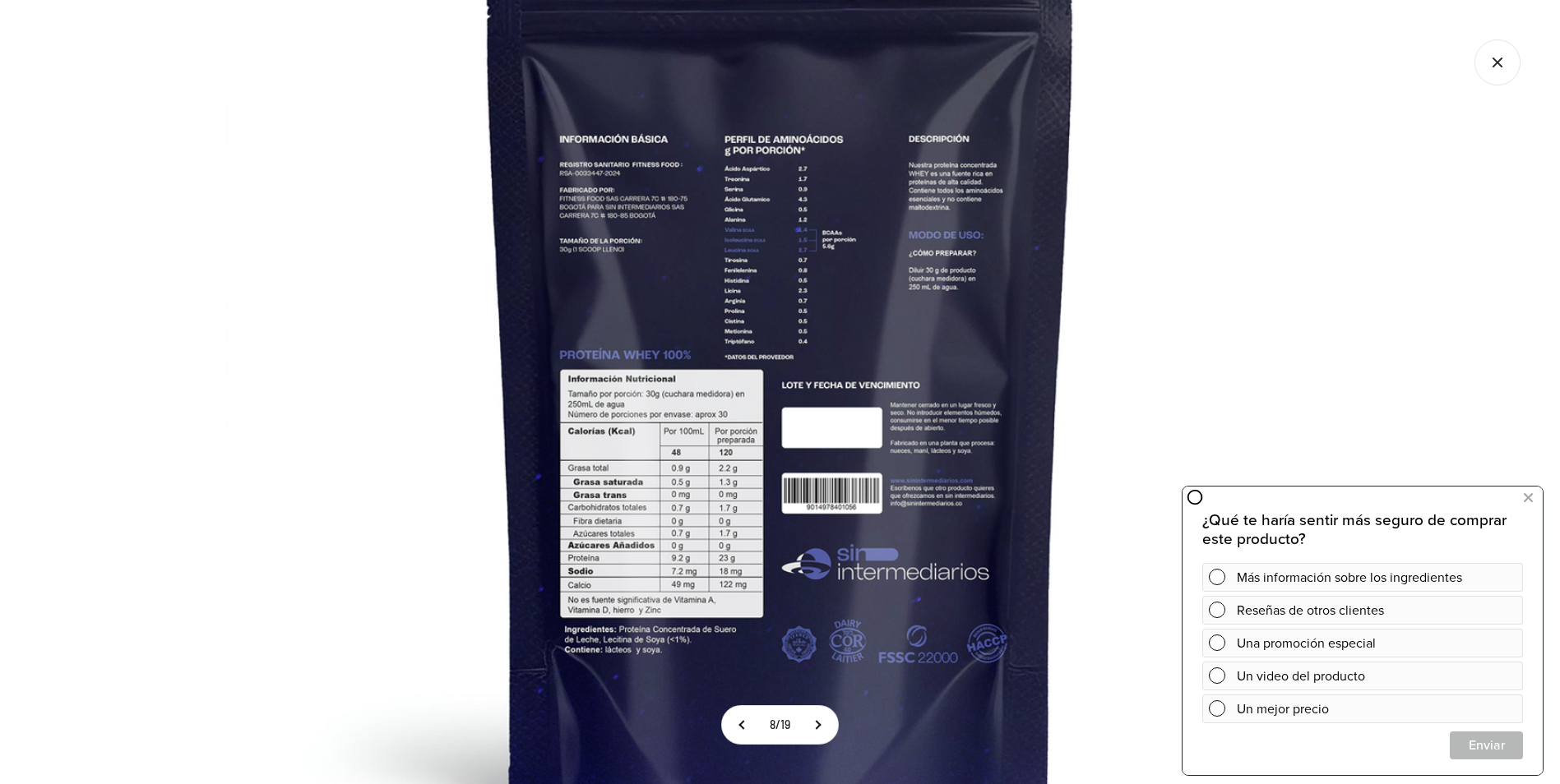
click at [728, 510] on img at bounding box center [780, 343] width 1110 height 1110
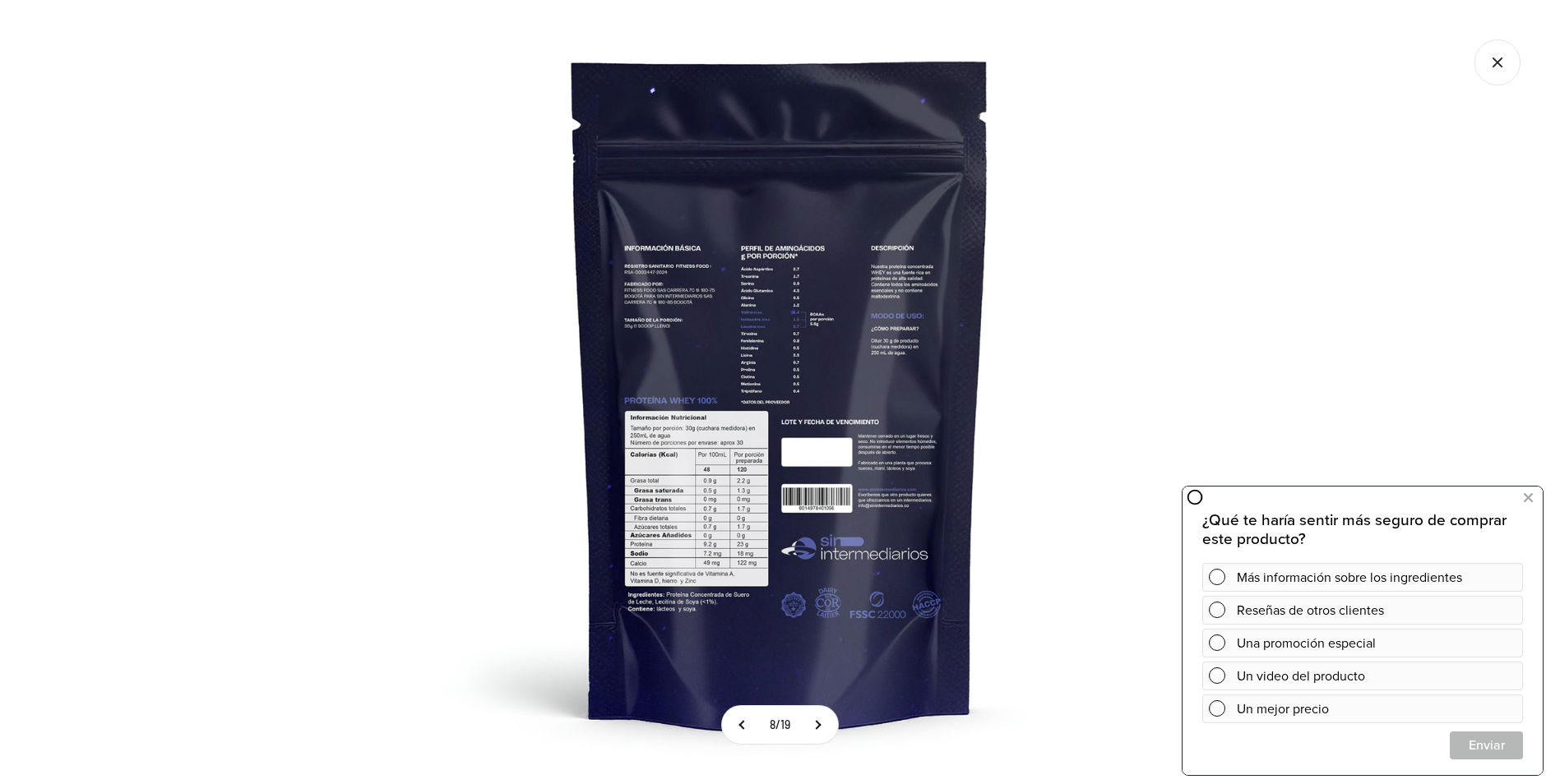
click at [728, 510] on img at bounding box center [780, 392] width 784 height 784
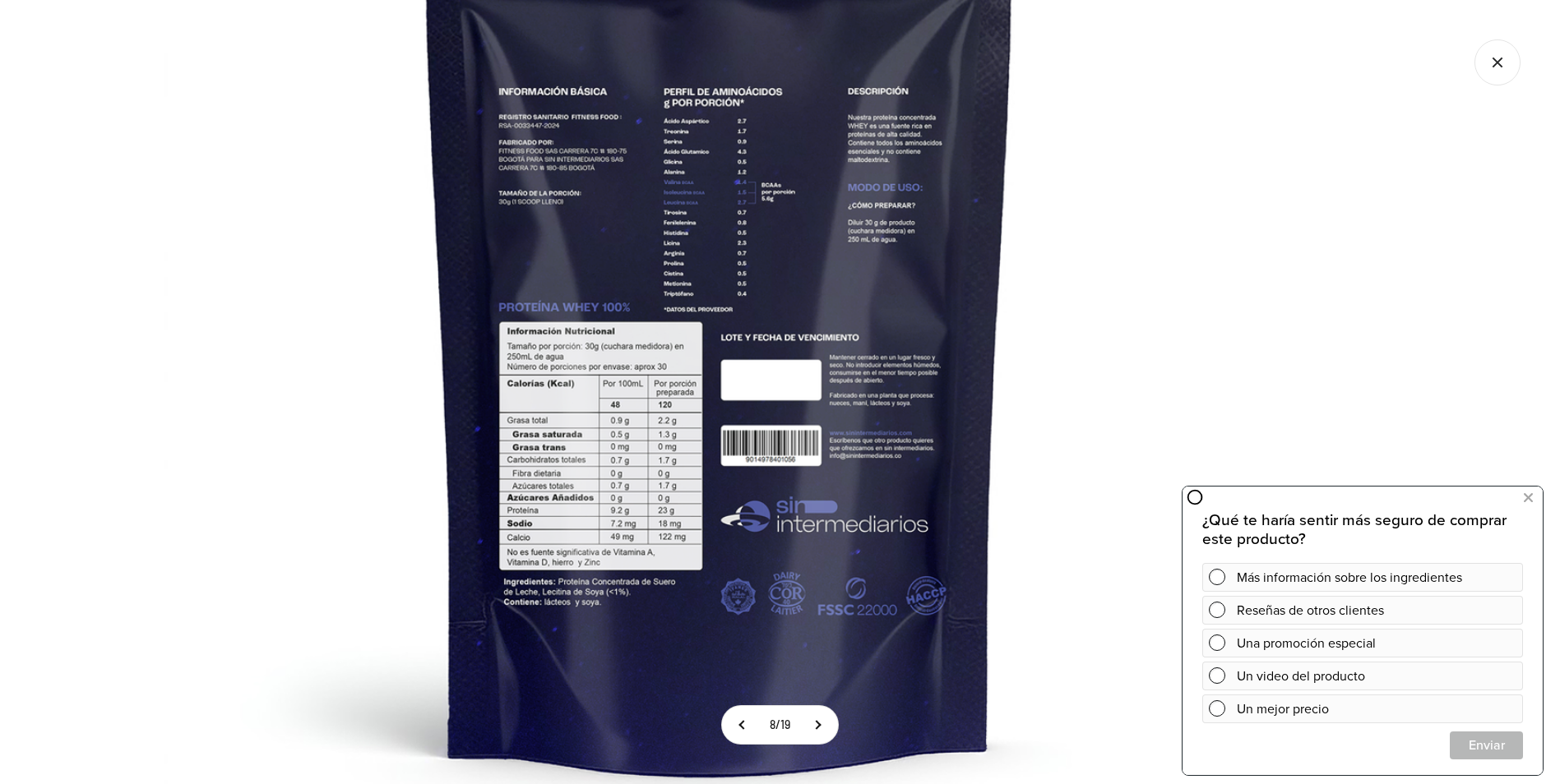
click at [534, 451] on img at bounding box center [719, 295] width 1110 height 1110
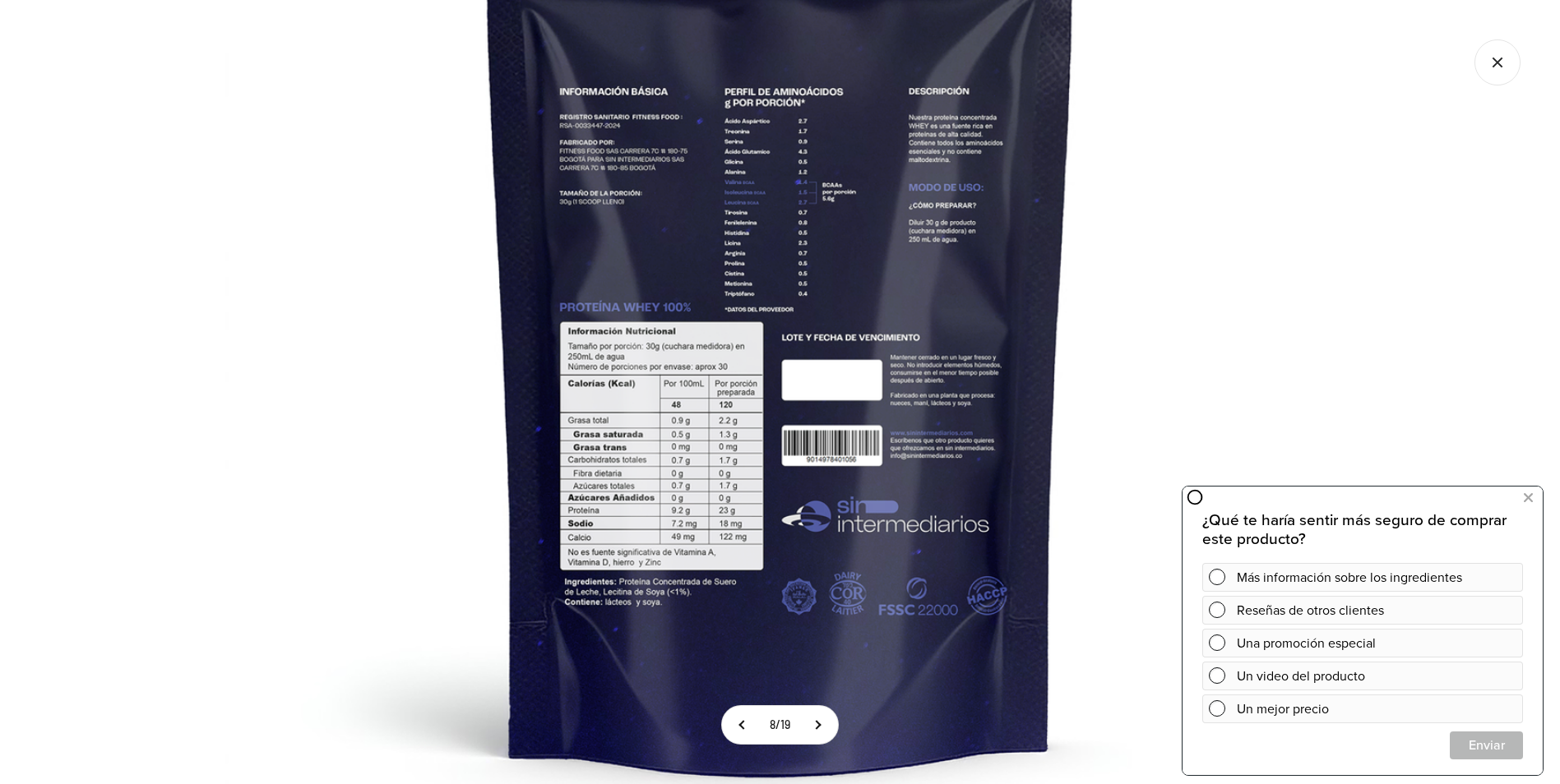
click at [313, 494] on img at bounding box center [780, 295] width 1110 height 1110
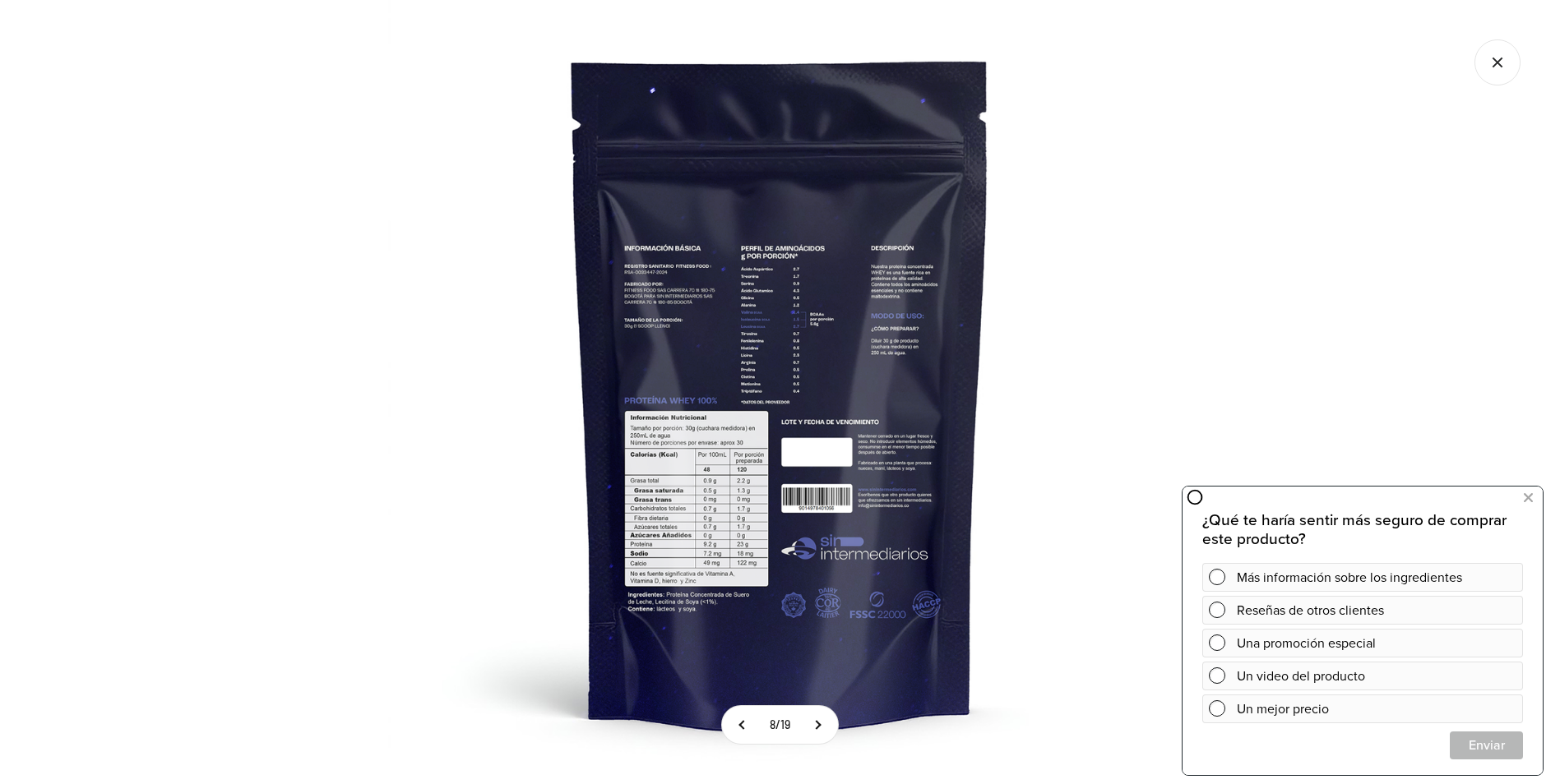
click at [1304, 304] on div at bounding box center [780, 392] width 1560 height 784
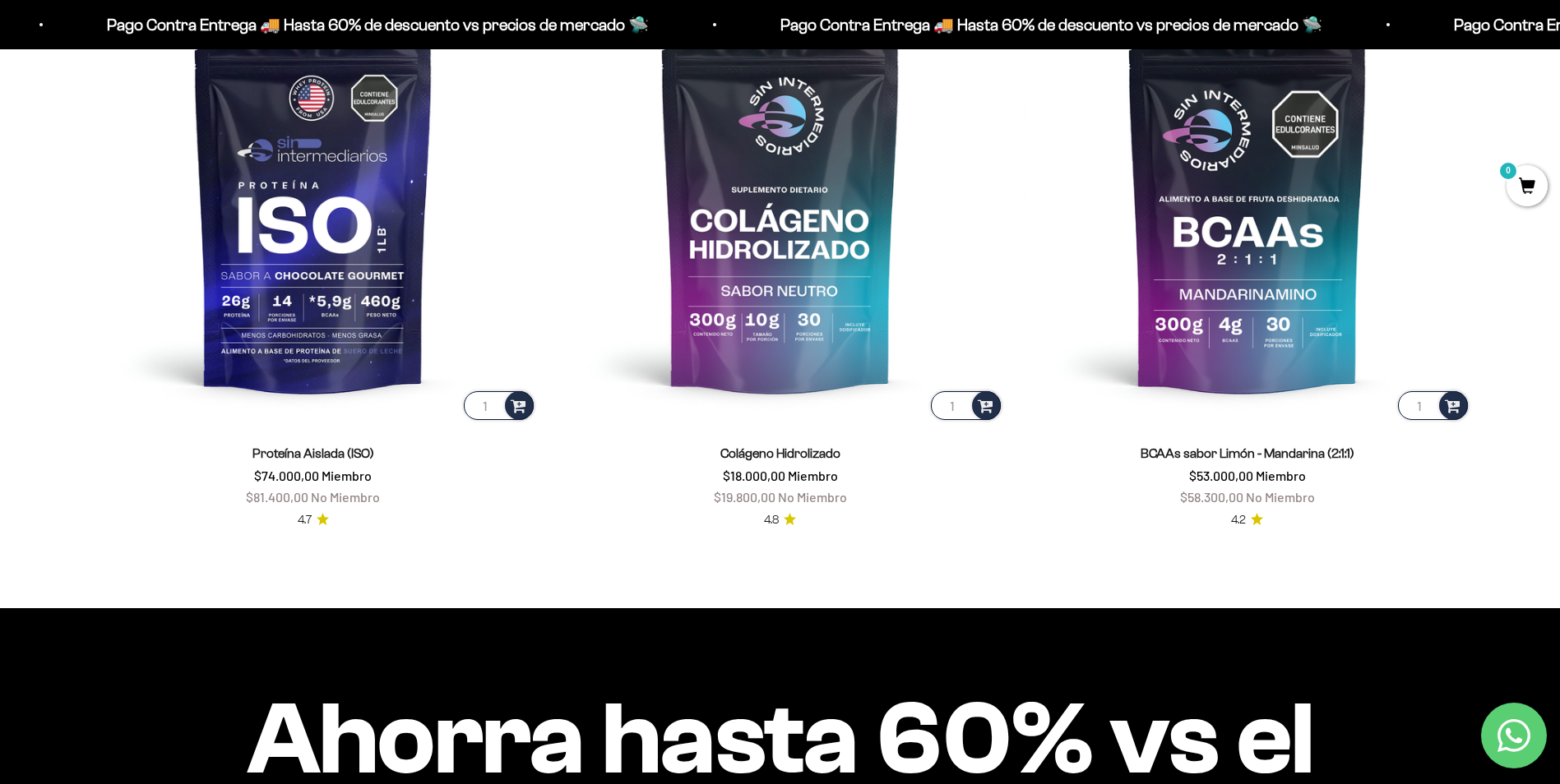
scroll to position [1480, 0]
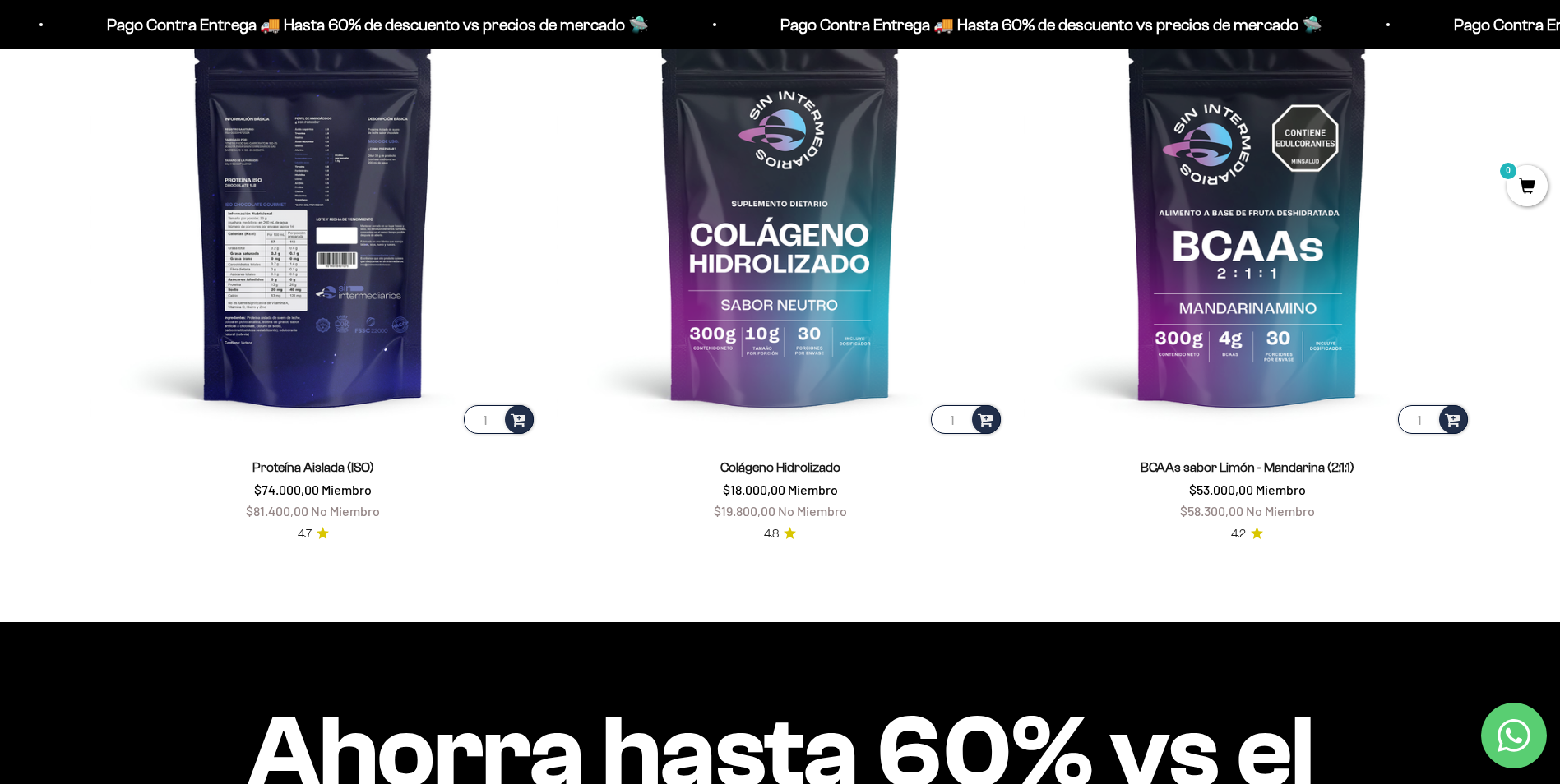
click at [343, 247] on img at bounding box center [313, 214] width 447 height 447
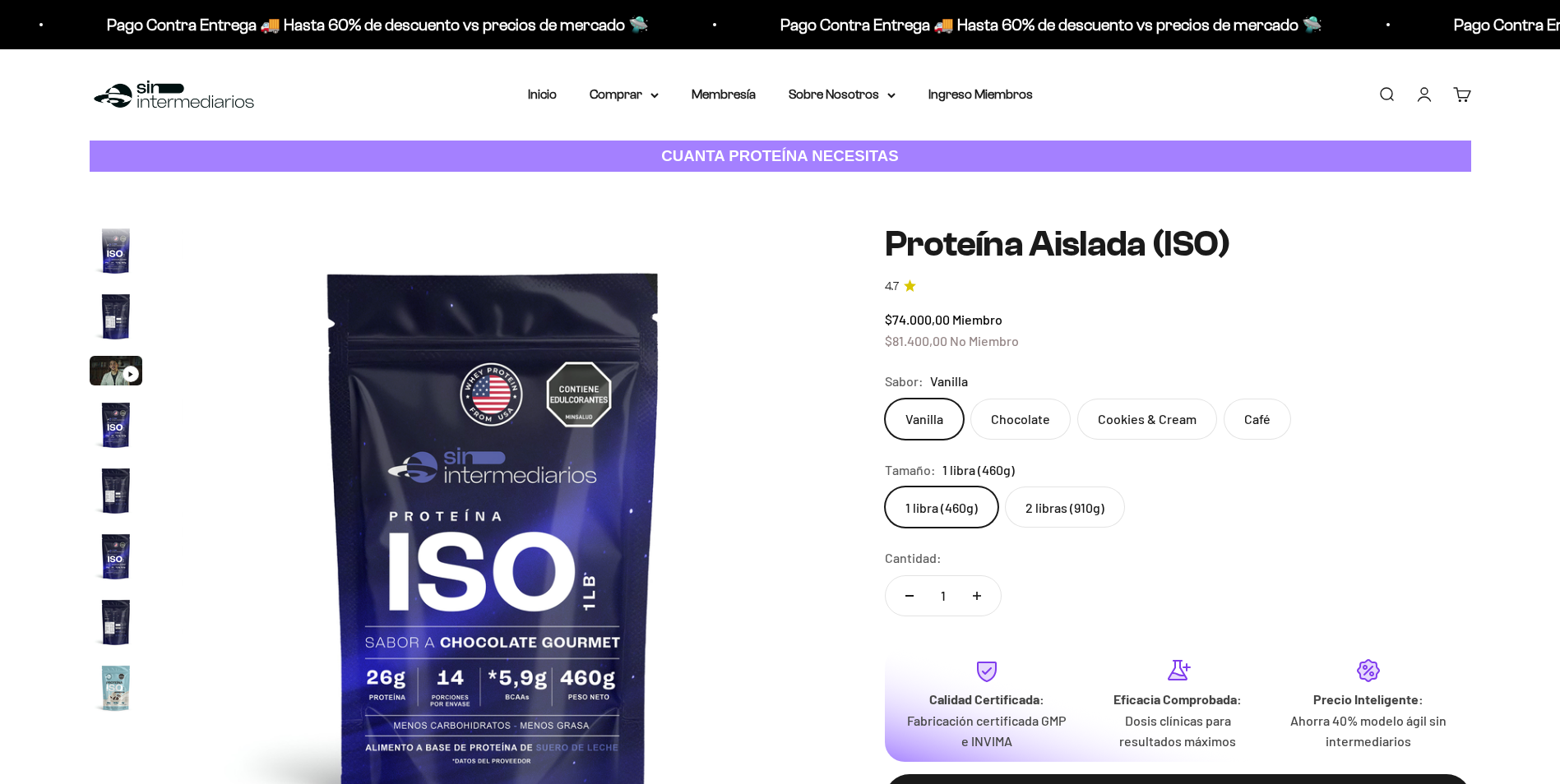
scroll to position [594, 0]
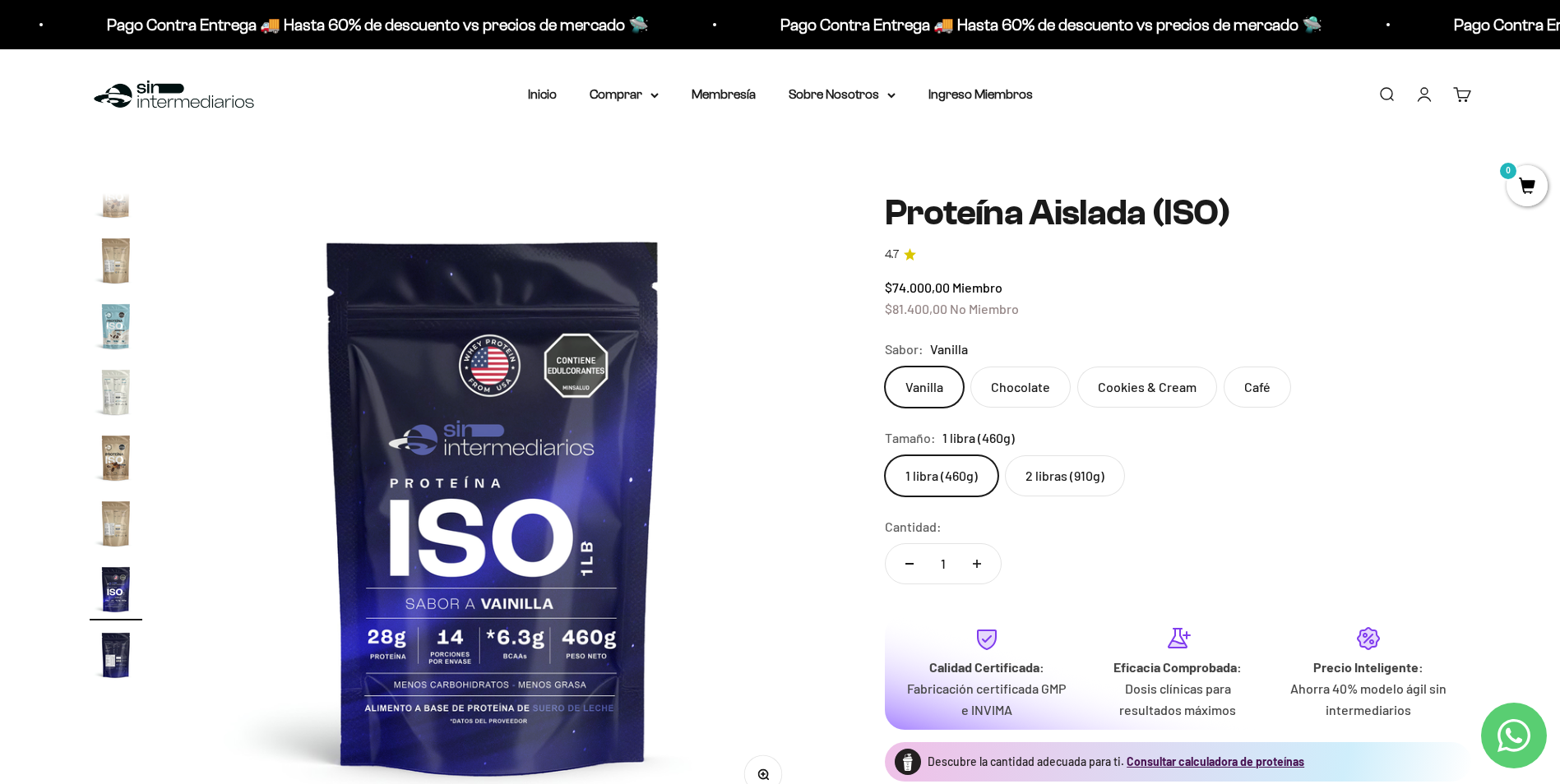
click at [96, 460] on img "Ir al artículo 14" at bounding box center [116, 458] width 53 height 53
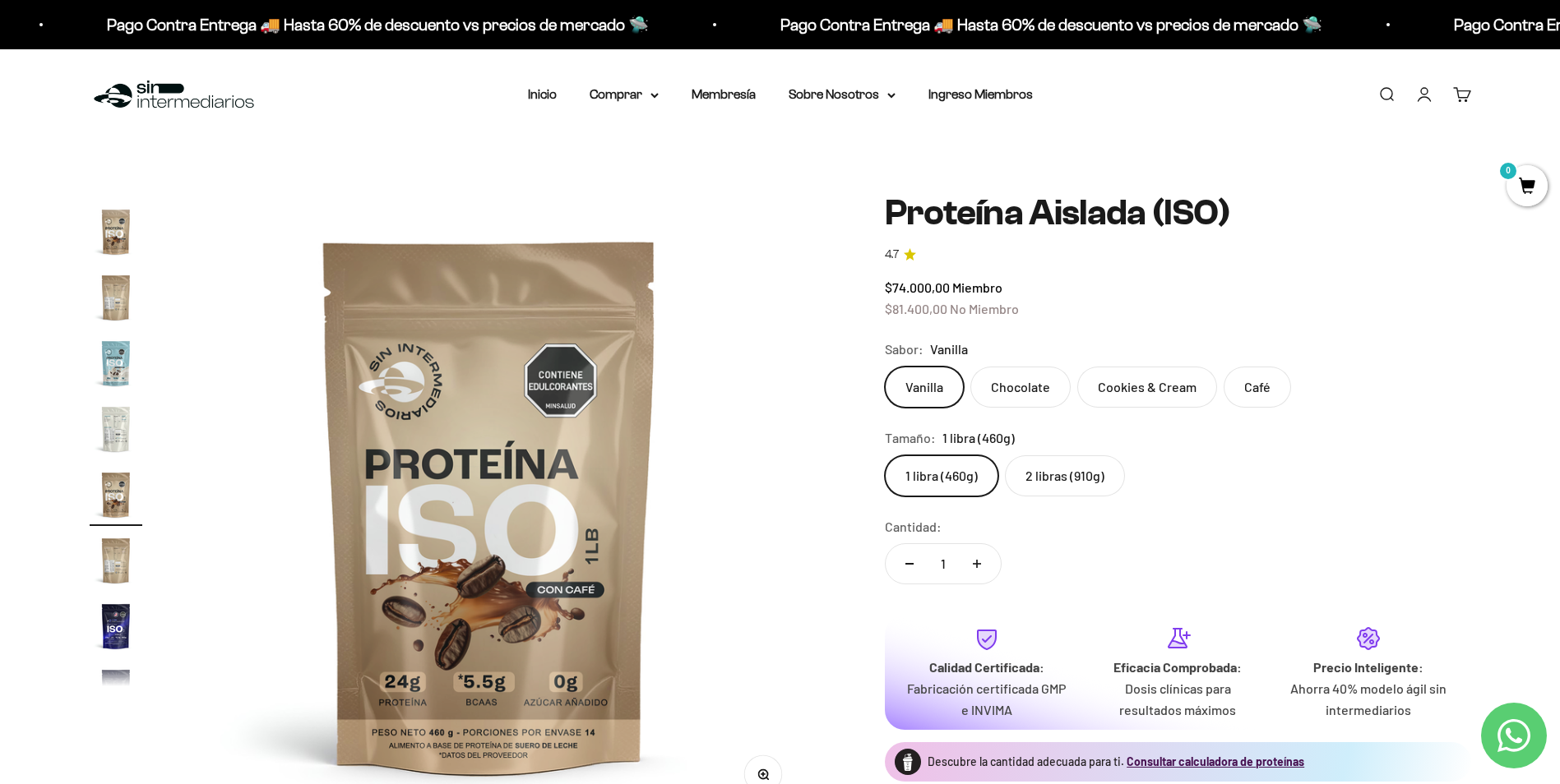
scroll to position [0, 8371]
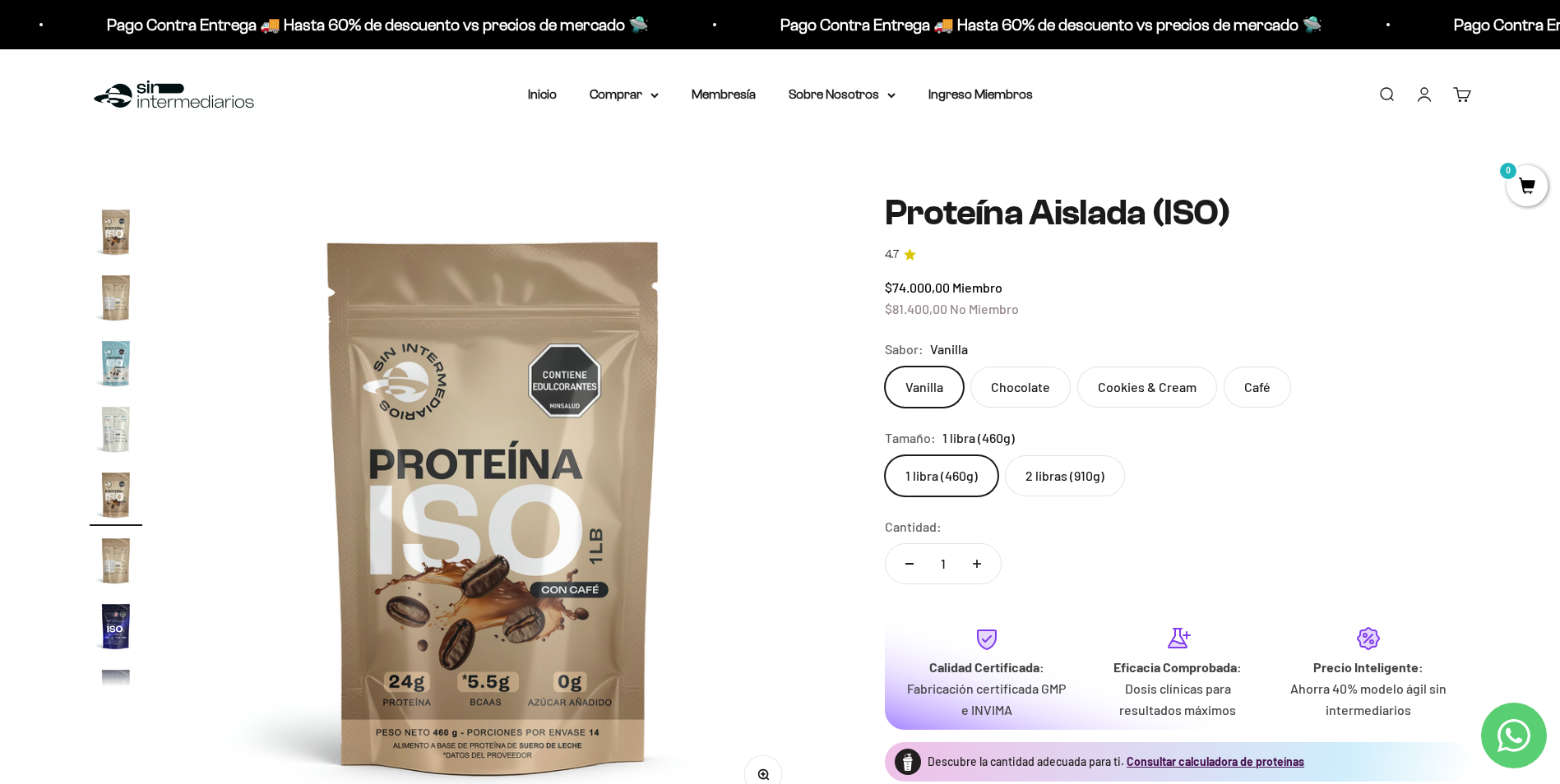
click at [115, 444] on img "Ir al artículo 13" at bounding box center [116, 430] width 53 height 53
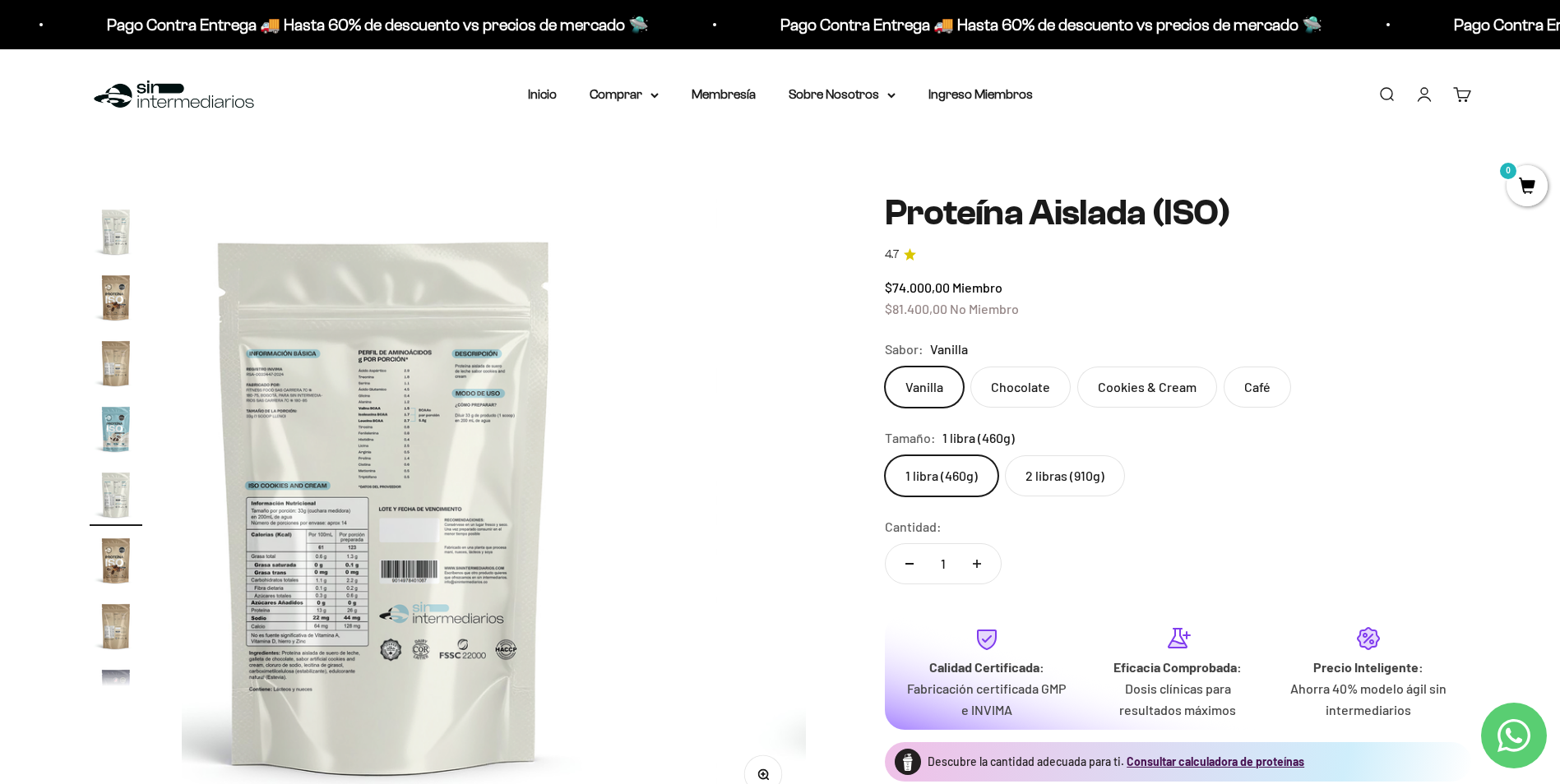
scroll to position [0, 7727]
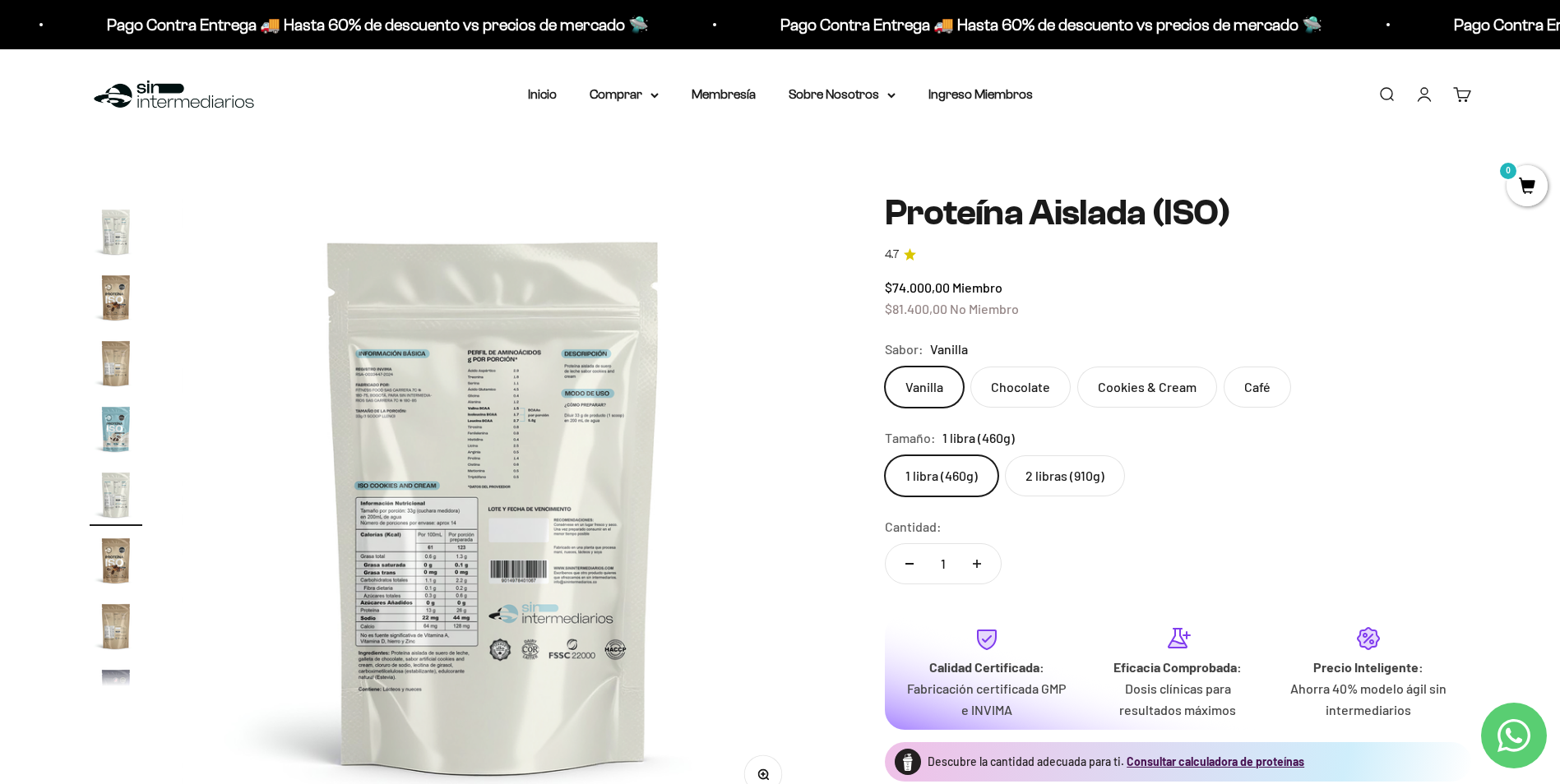
click at [122, 422] on img "Ir al artículo 12" at bounding box center [116, 430] width 53 height 53
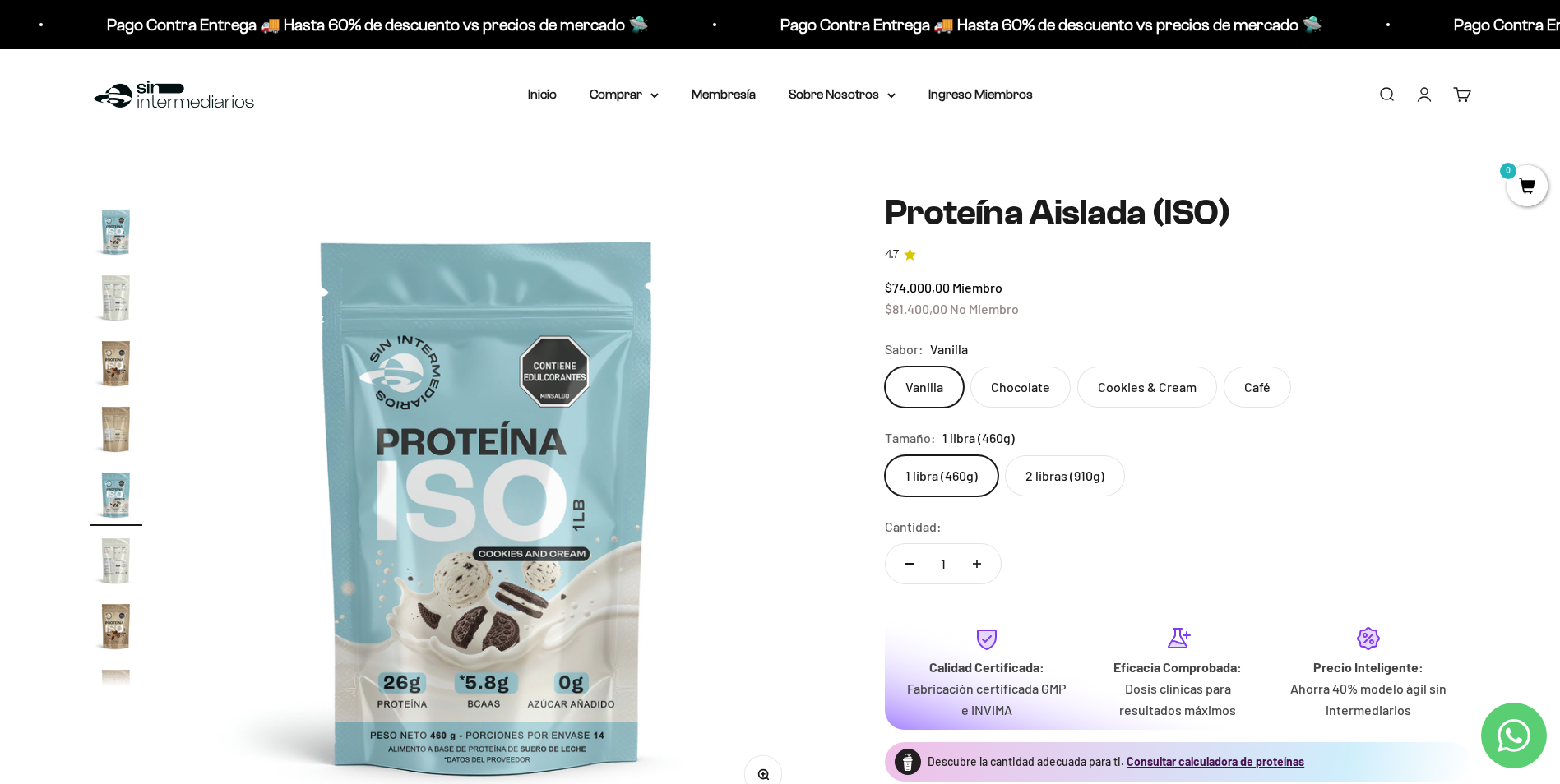
scroll to position [0, 7083]
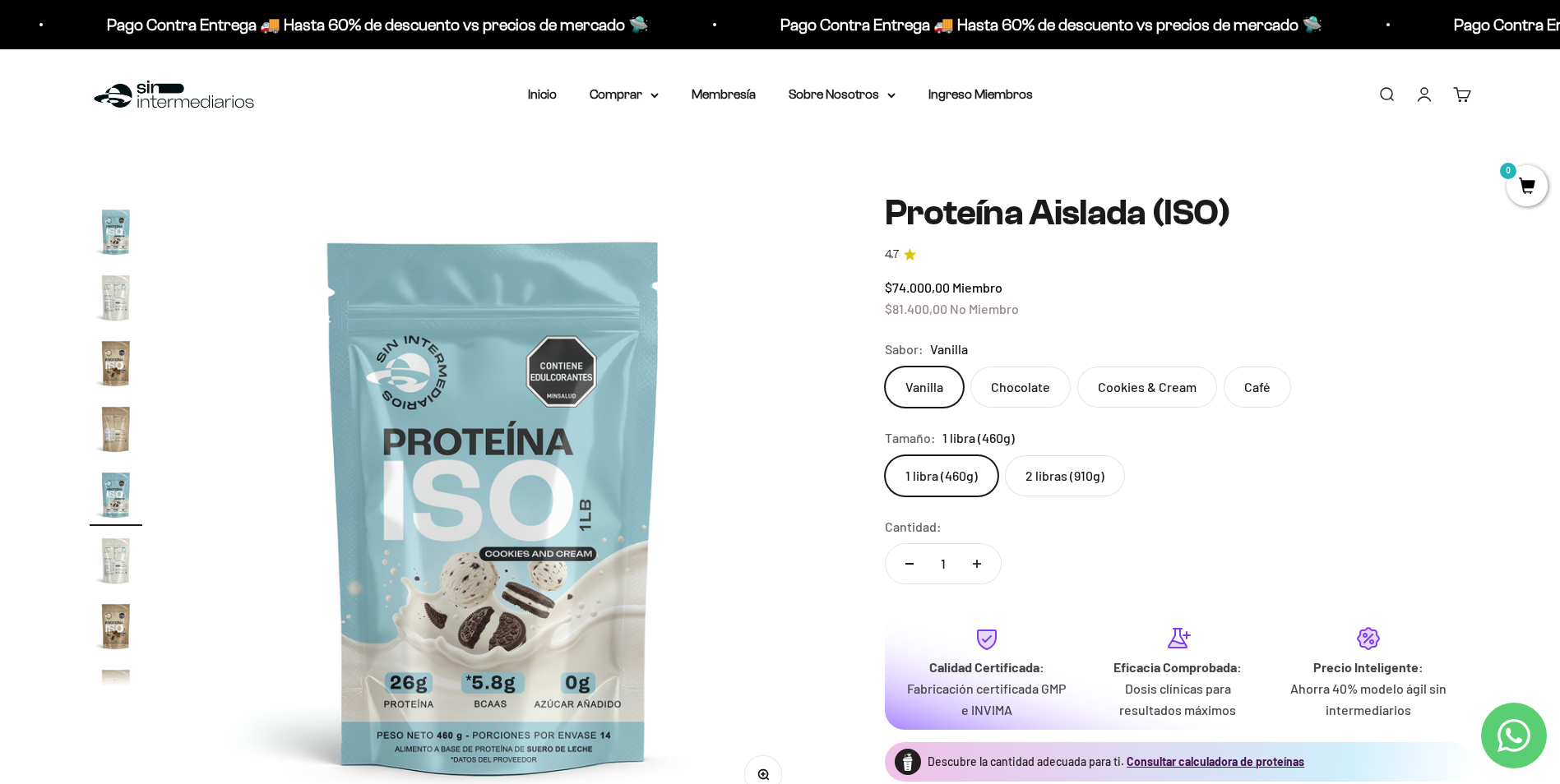
click at [126, 373] on img "Ir al artículo 10" at bounding box center [116, 364] width 53 height 53
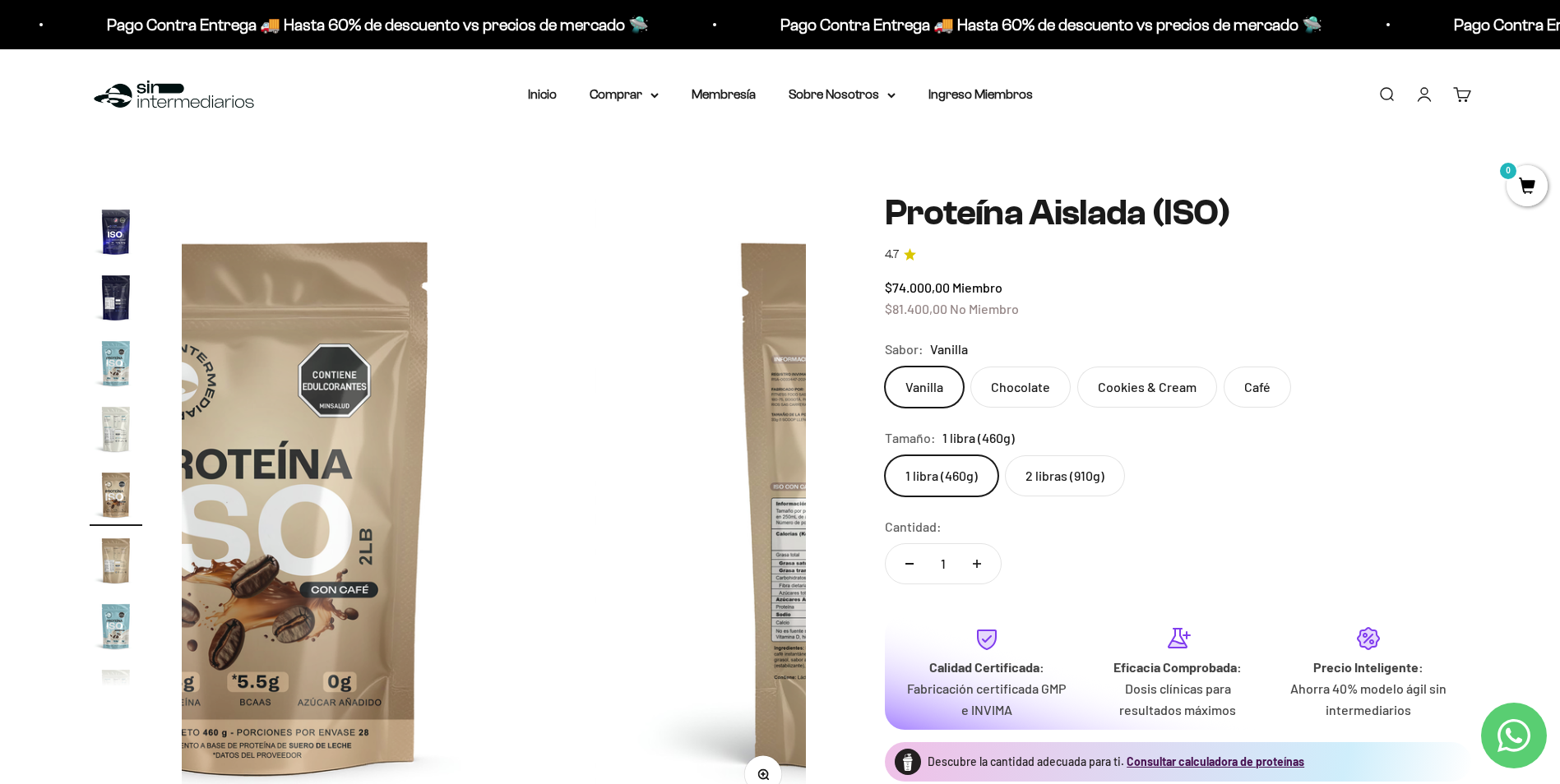
scroll to position [0, 5796]
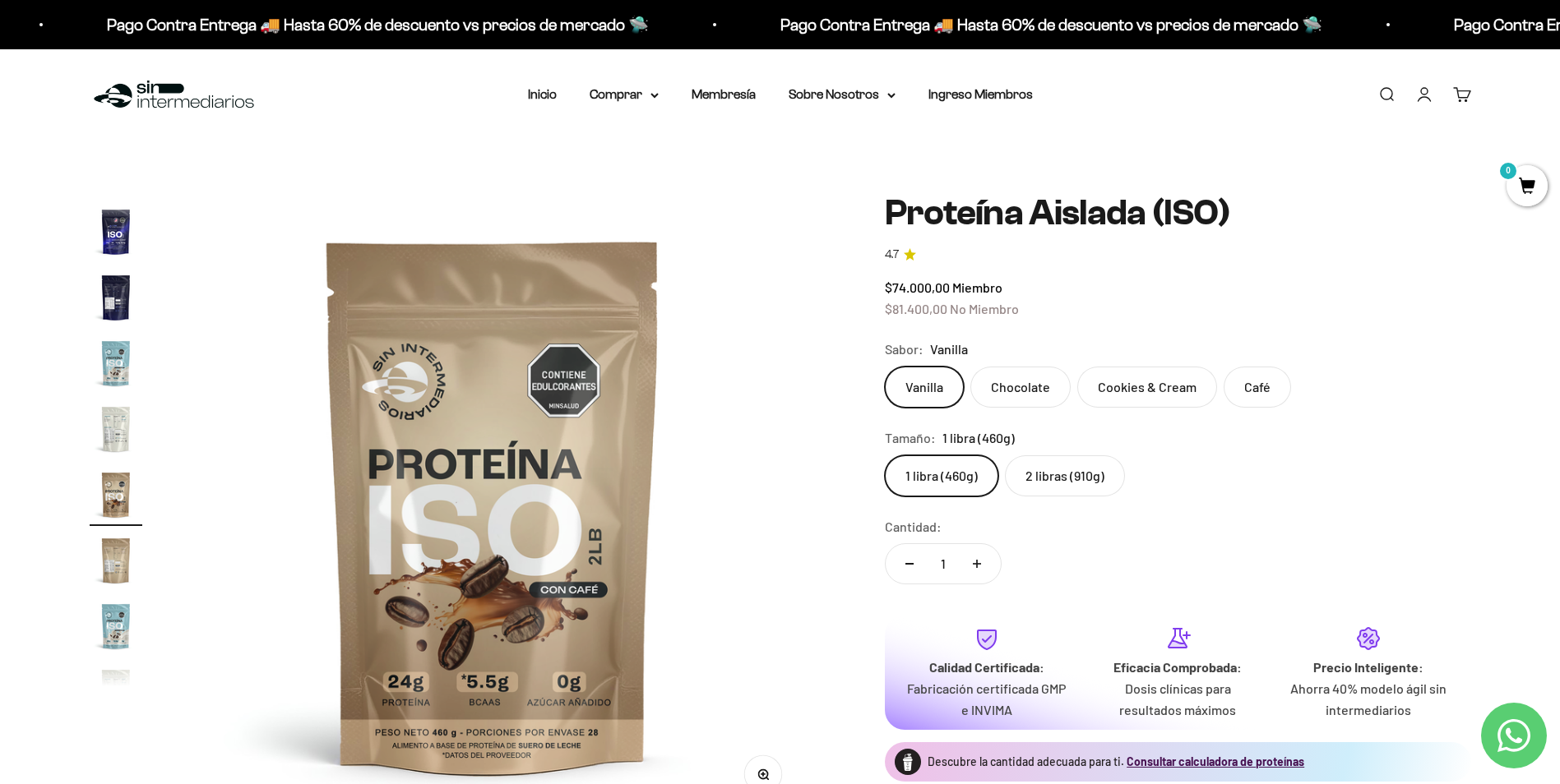
click at [120, 312] on img "Ir al artículo 7" at bounding box center [116, 298] width 53 height 53
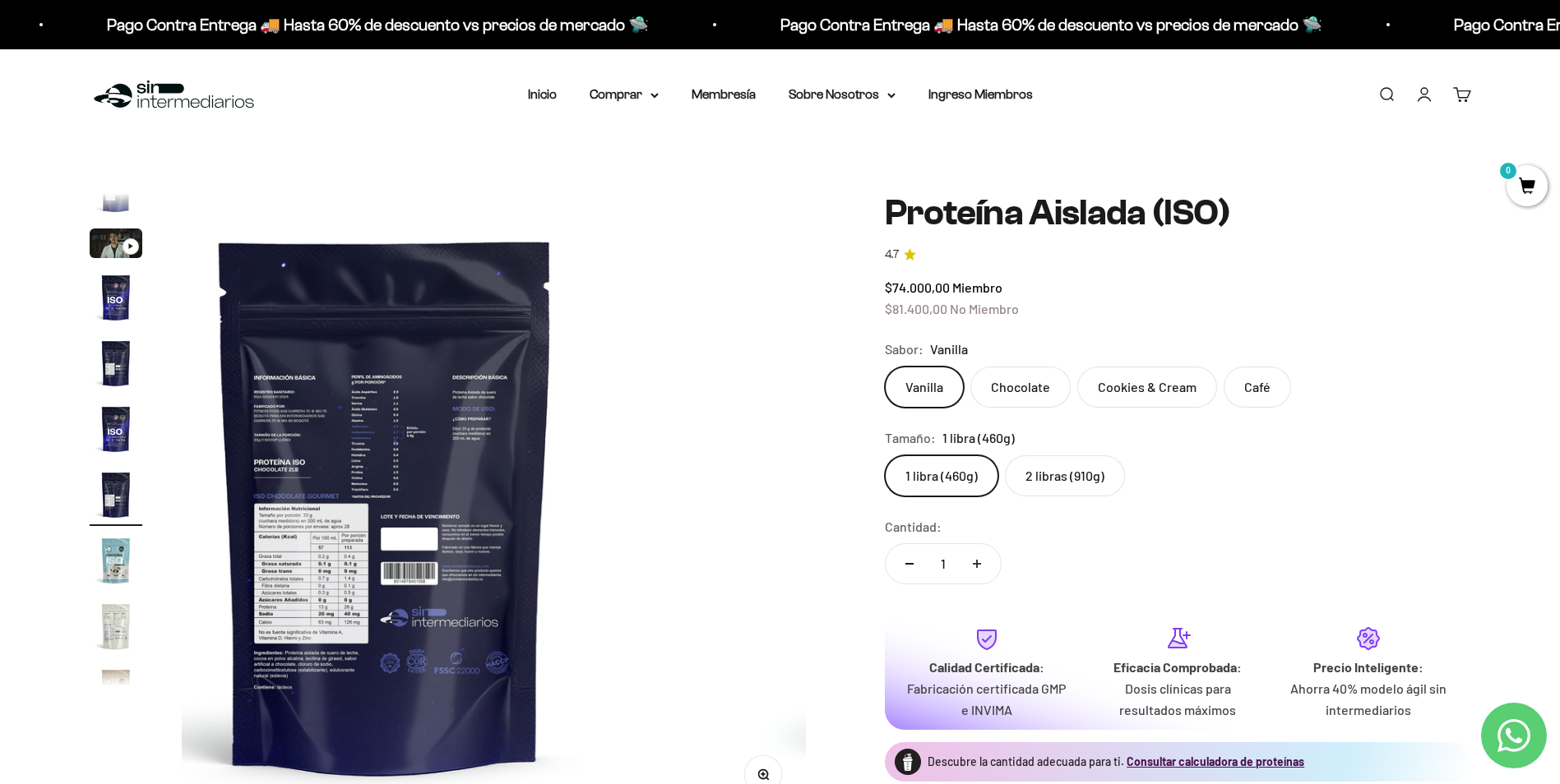
scroll to position [0, 3864]
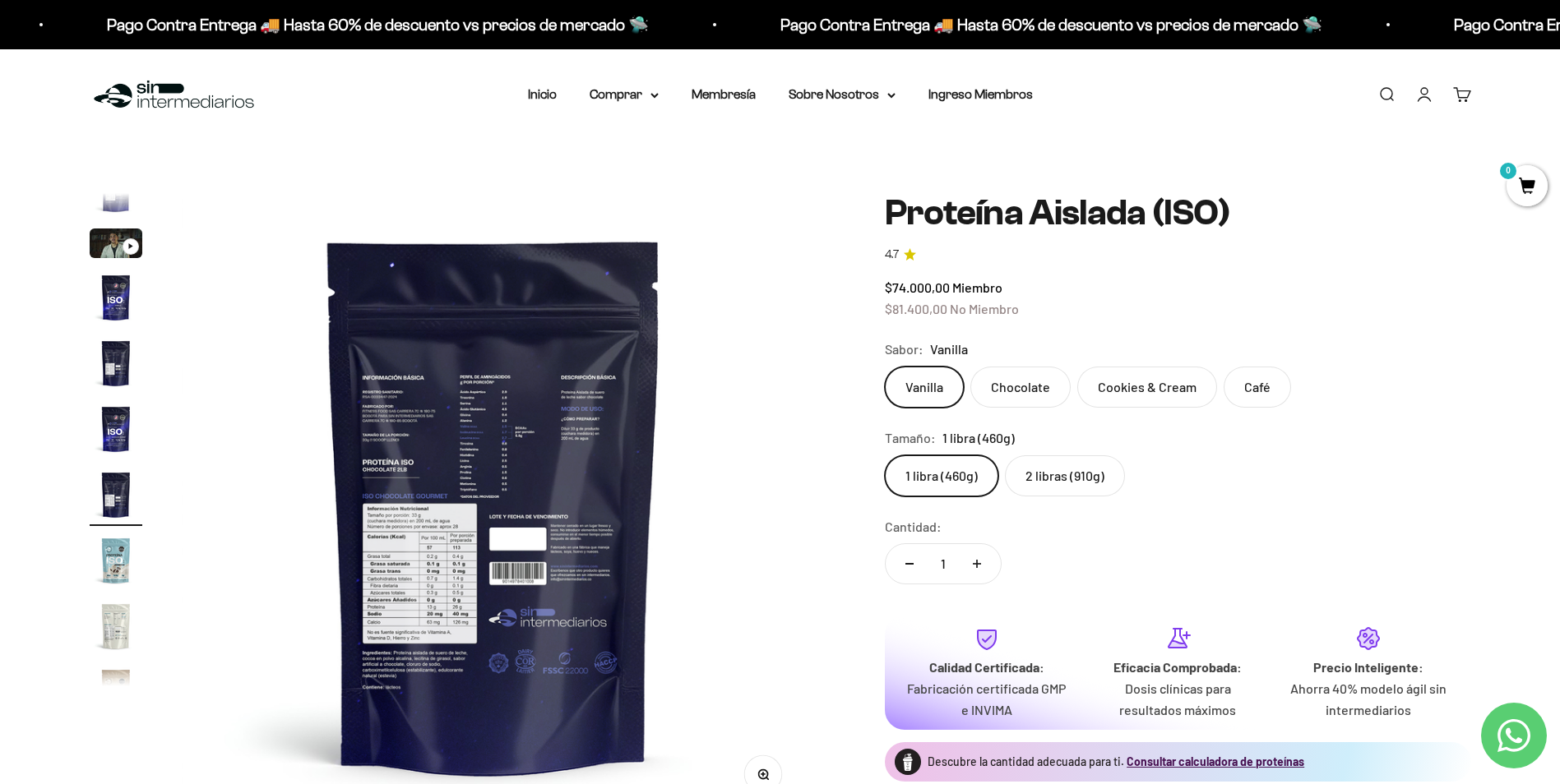
click at [759, 779] on icon "button" at bounding box center [763, 774] width 12 height 12
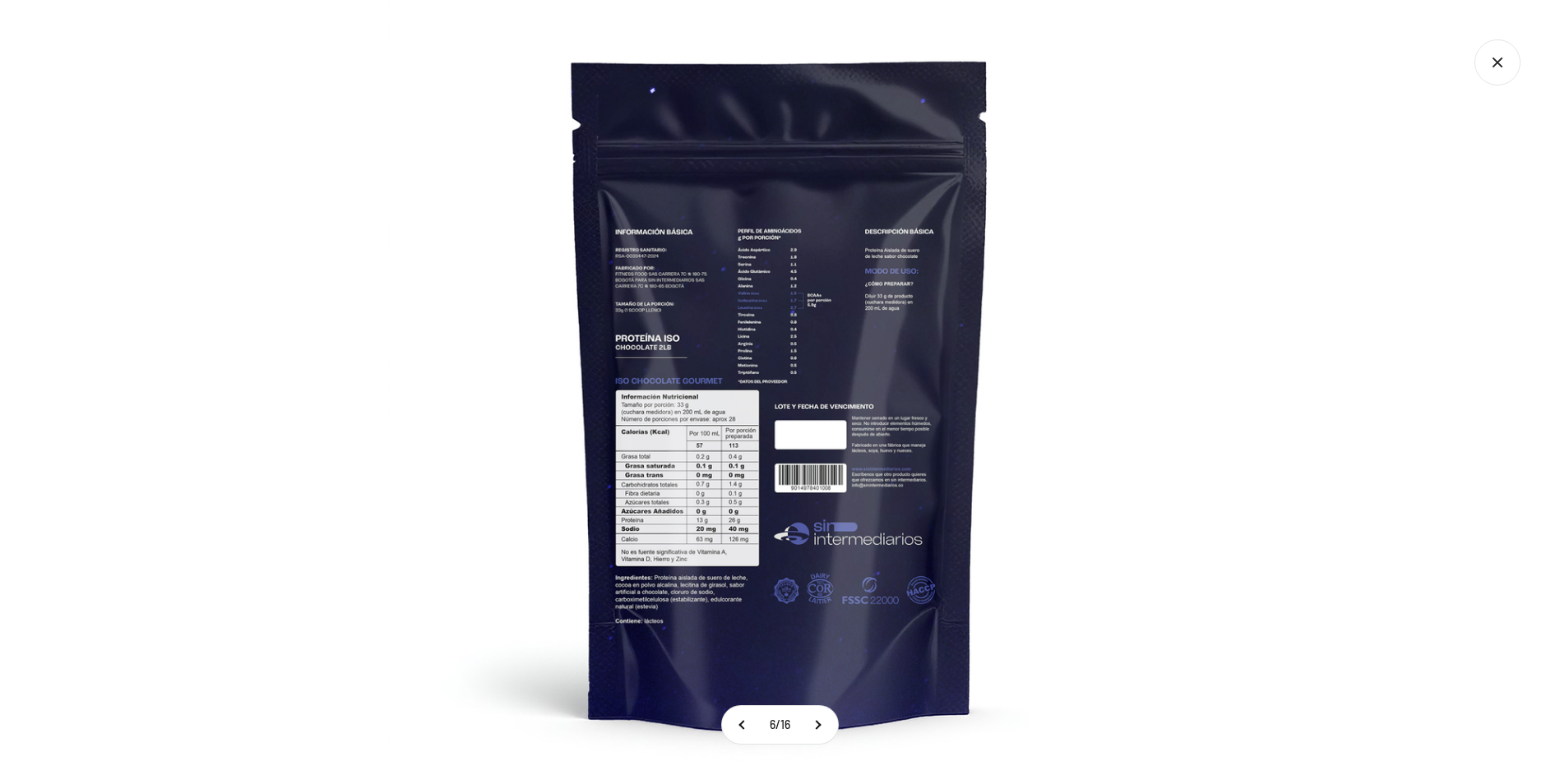
click at [722, 482] on img at bounding box center [780, 392] width 784 height 784
